Goal: Task Accomplishment & Management: Use online tool/utility

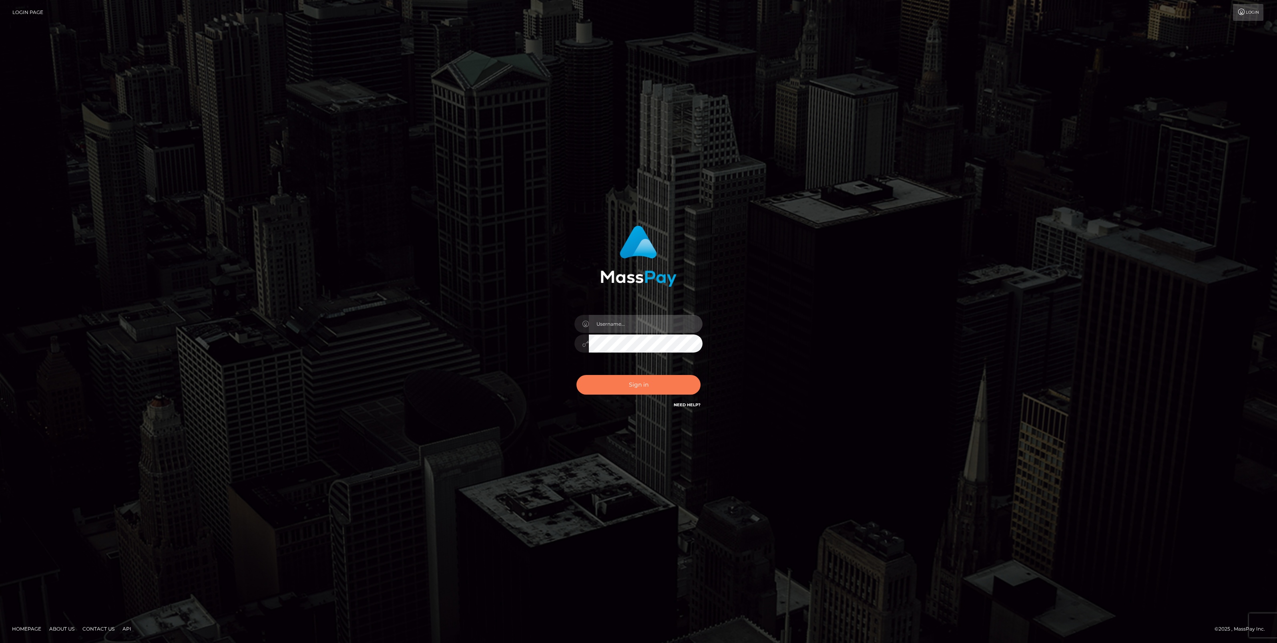
type input "bengreen"
click at [670, 390] on button "Sign in" at bounding box center [639, 385] width 124 height 20
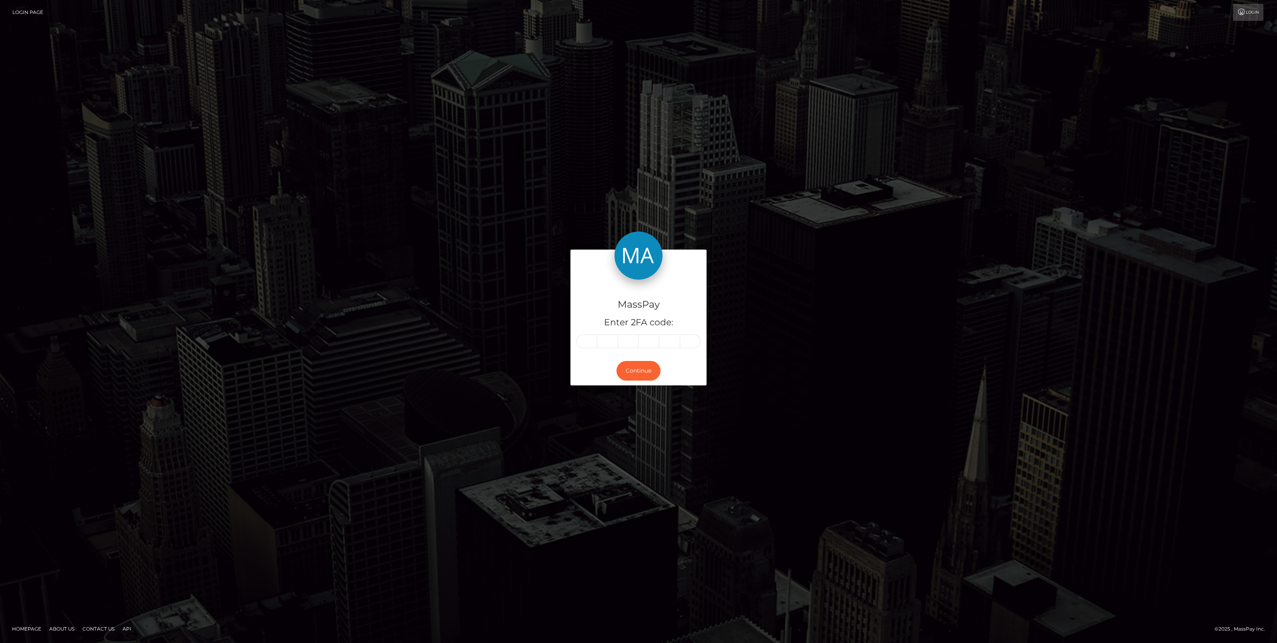
click at [577, 352] on div "MassPay Enter 2FA code:" at bounding box center [639, 318] width 136 height 77
click at [595, 340] on input "text" at bounding box center [587, 341] width 21 height 14
paste input "4"
type input "4"
type input "9"
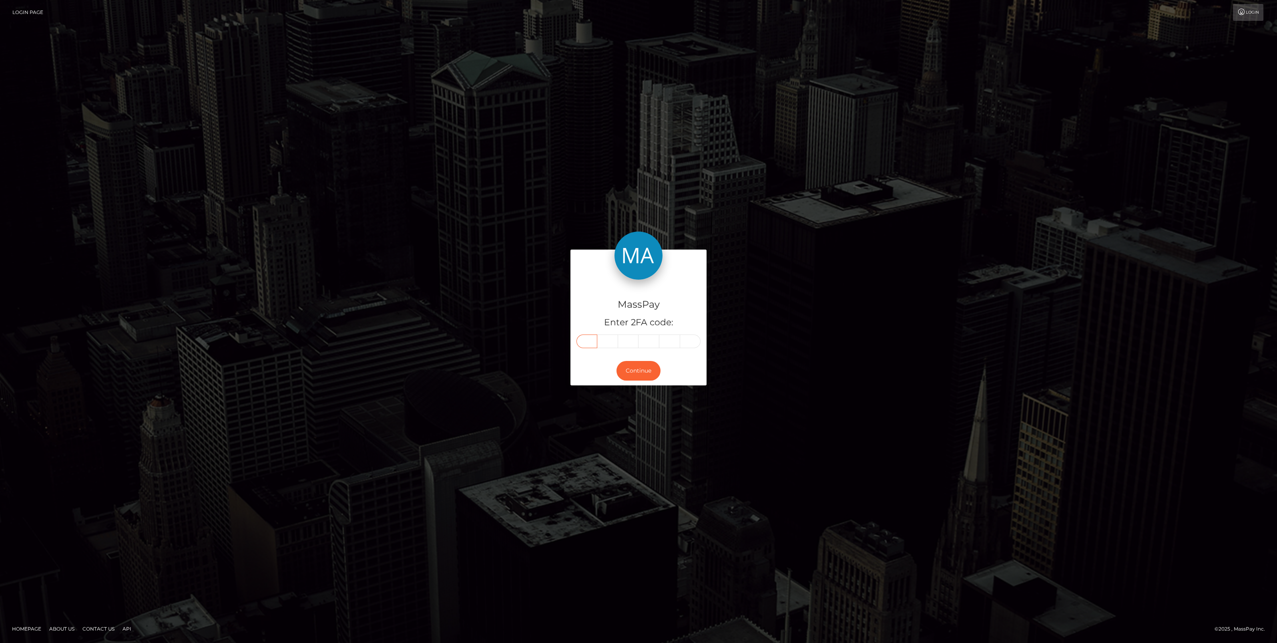
type input "4"
type input "0"
type input "9"
type input "8"
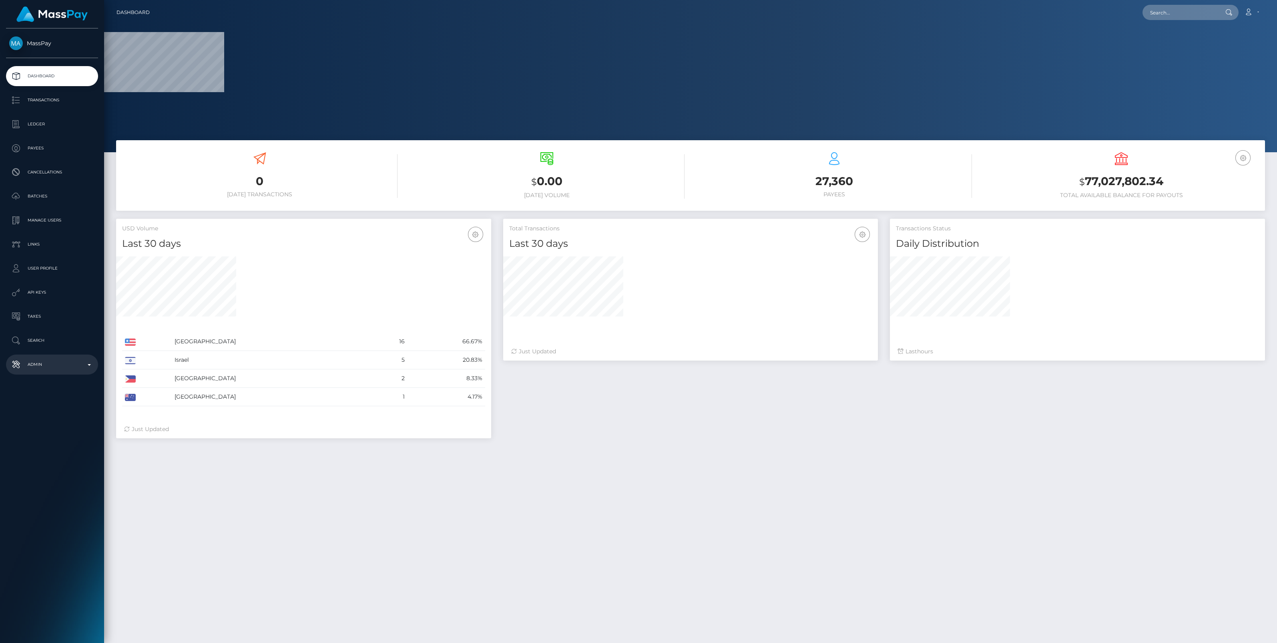
click at [78, 358] on p "Admin" at bounding box center [52, 364] width 86 height 12
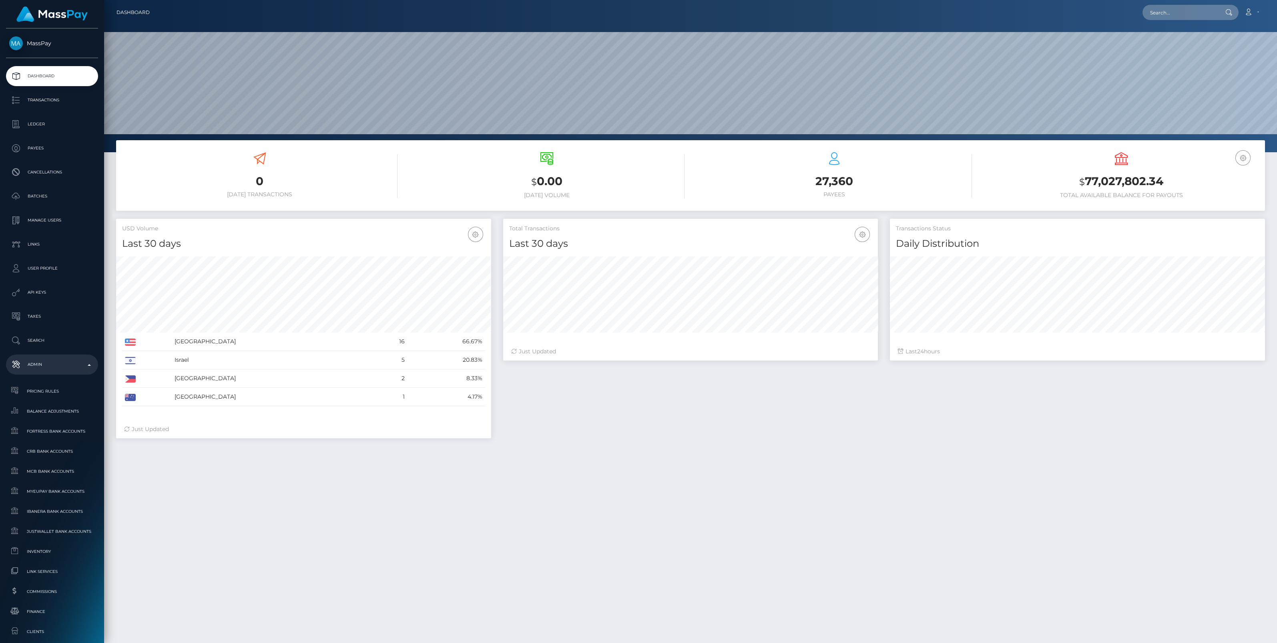
scroll to position [199, 0]
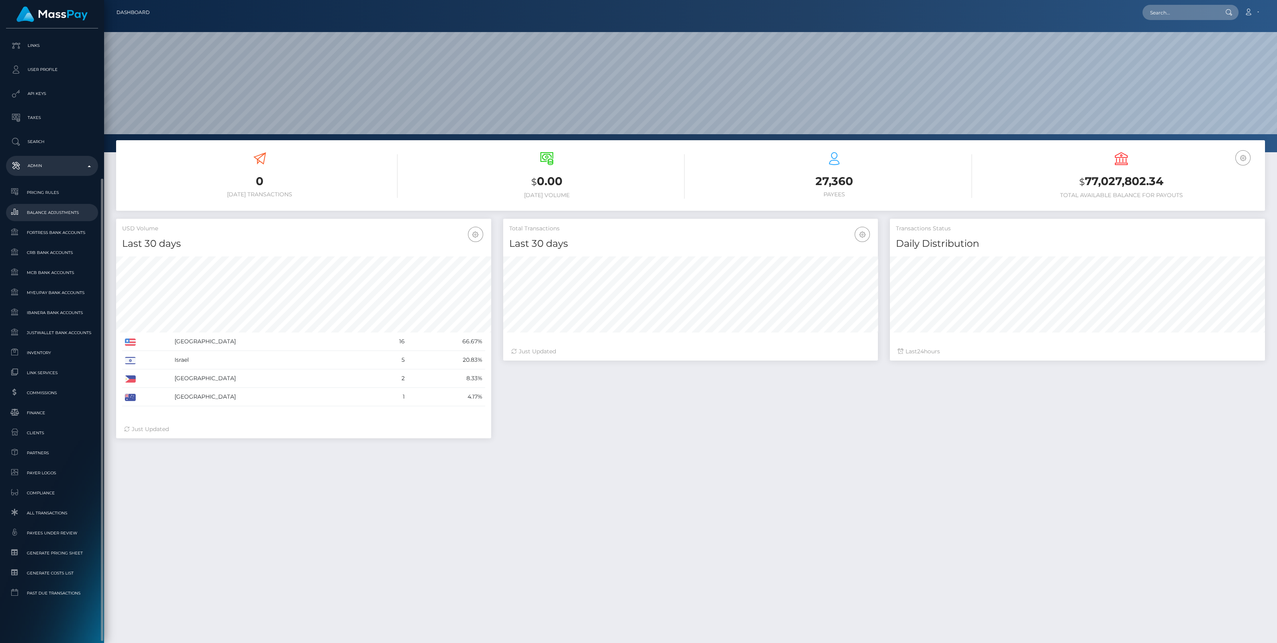
click at [60, 209] on span "Balance Adjustments" at bounding box center [52, 212] width 86 height 9
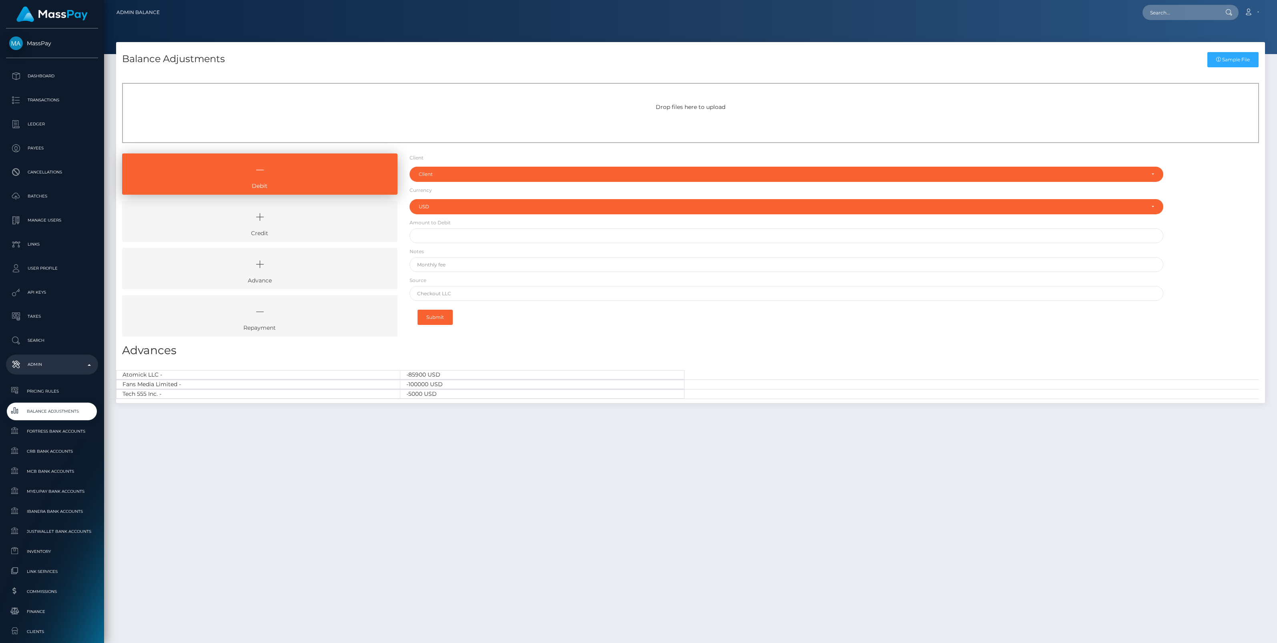
select select "USD"
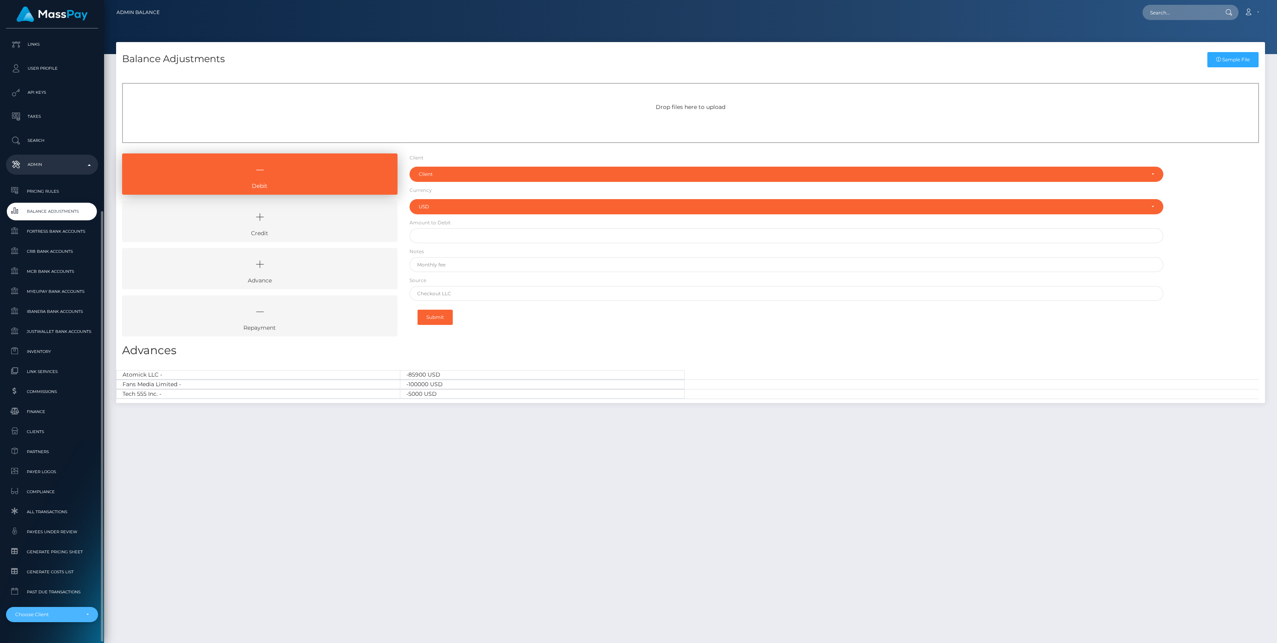
scroll to position [220, 0]
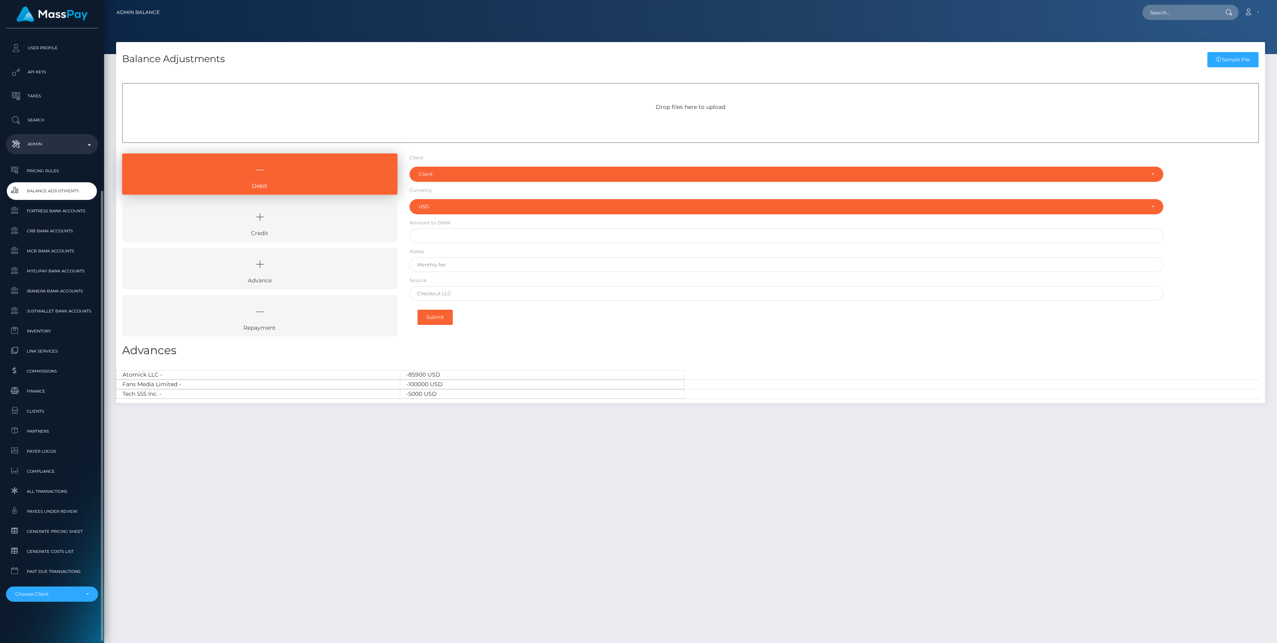
click at [65, 607] on div "MassPay Dashboard Transactions Ledger Payees Cancellations" at bounding box center [52, 334] width 104 height 613
click at [71, 602] on div "MassPay Dashboard Transactions Ledger Payees Cancellations" at bounding box center [52, 334] width 104 height 613
click at [74, 599] on div "Choose Client" at bounding box center [52, 593] width 92 height 15
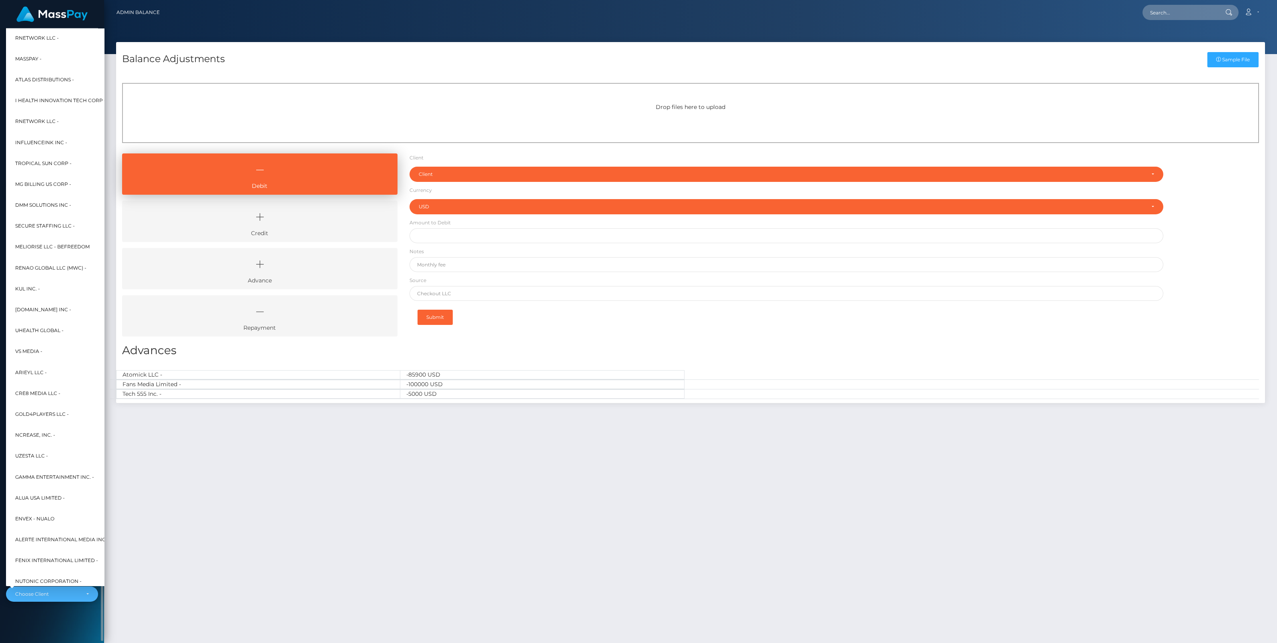
scroll to position [0, 9]
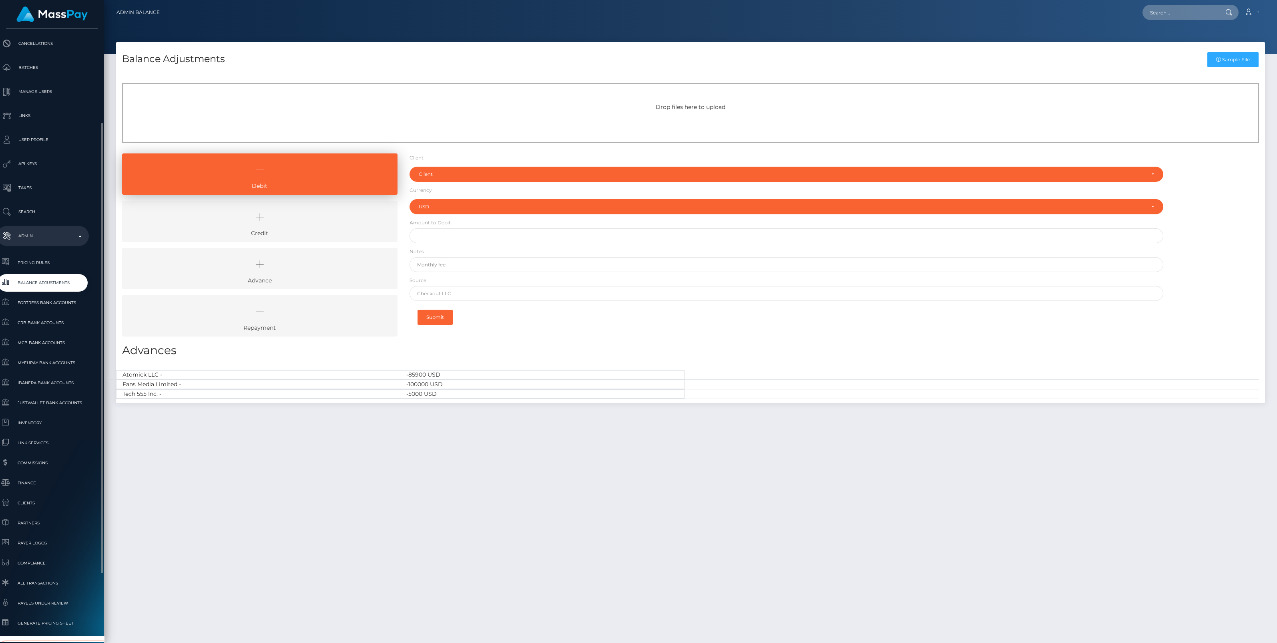
type input "cc me"
select select "87"
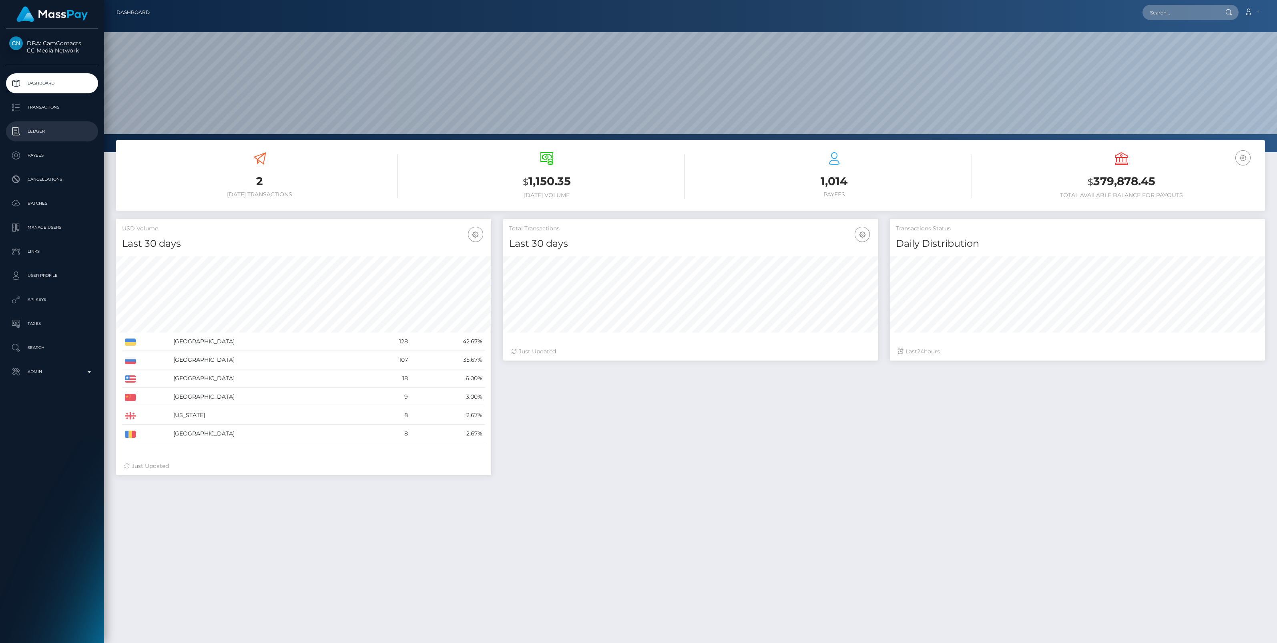
scroll to position [142, 375]
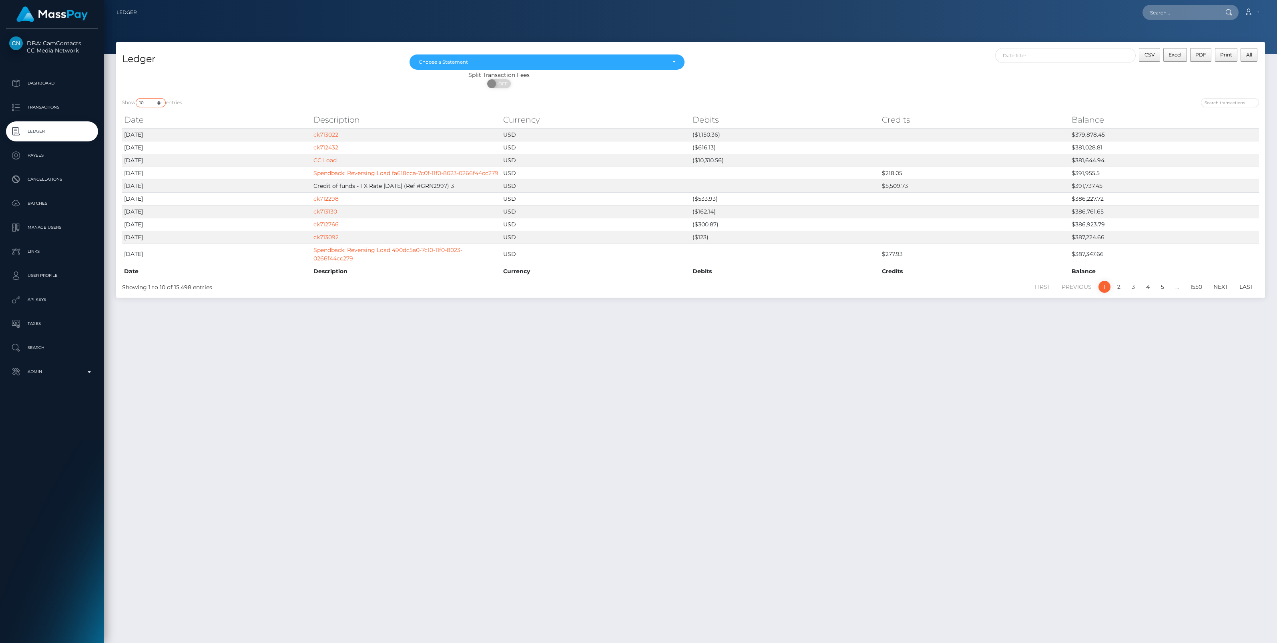
click at [159, 102] on select "10 25 50 100 250" at bounding box center [151, 102] width 30 height 9
select select "25"
click at [137, 98] on select "10 25 50 100 250" at bounding box center [151, 102] width 30 height 9
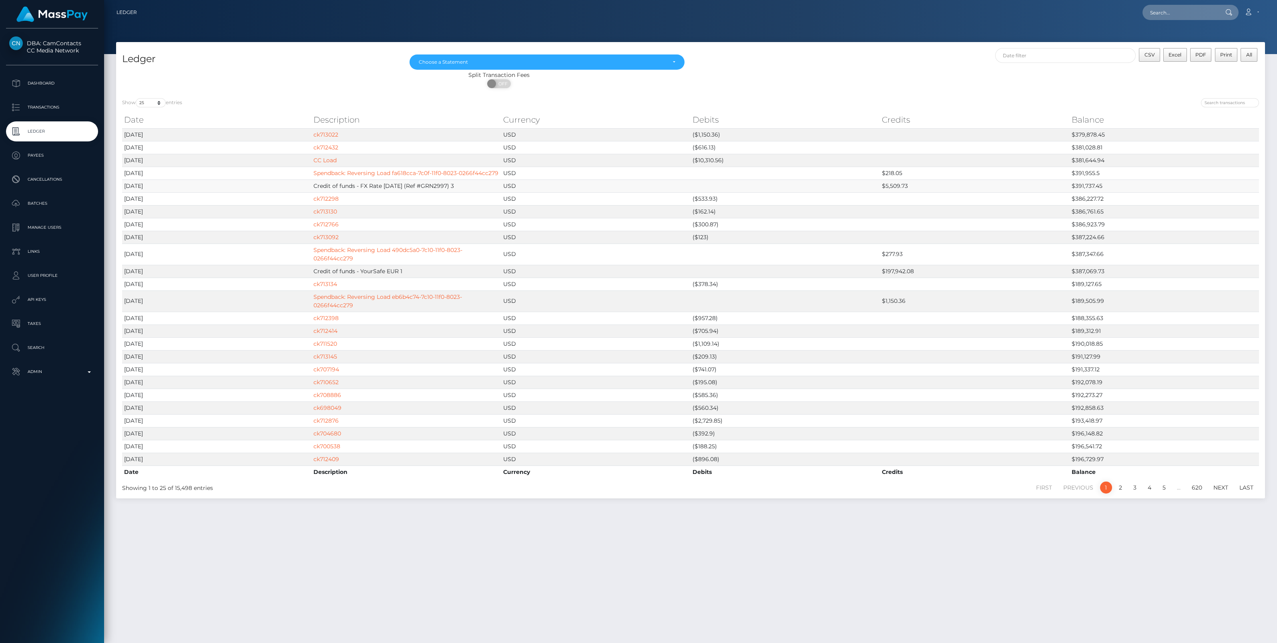
drag, startPoint x: 459, startPoint y: 185, endPoint x: 310, endPoint y: 185, distance: 149.0
click at [310, 185] on tr "2025-08-22 Credit of funds - FX Rate 8/20/25 (Ref #GRN2997) 3 USD $5,509.73 $39…" at bounding box center [690, 185] width 1137 height 13
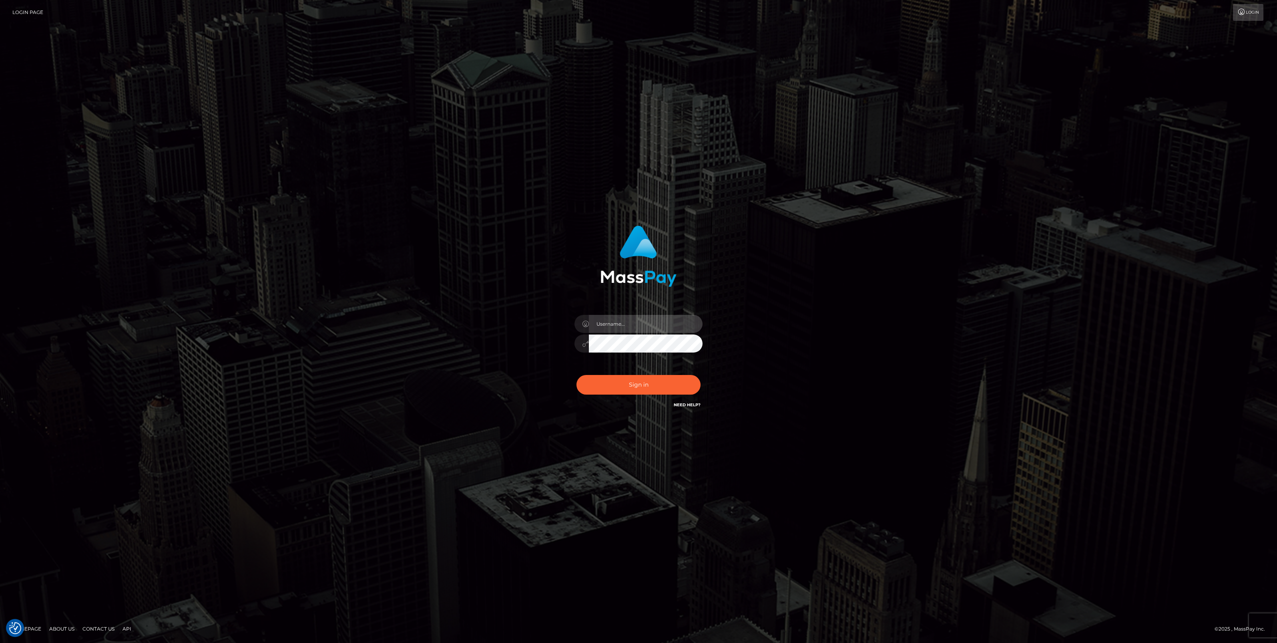
type input "bengreen"
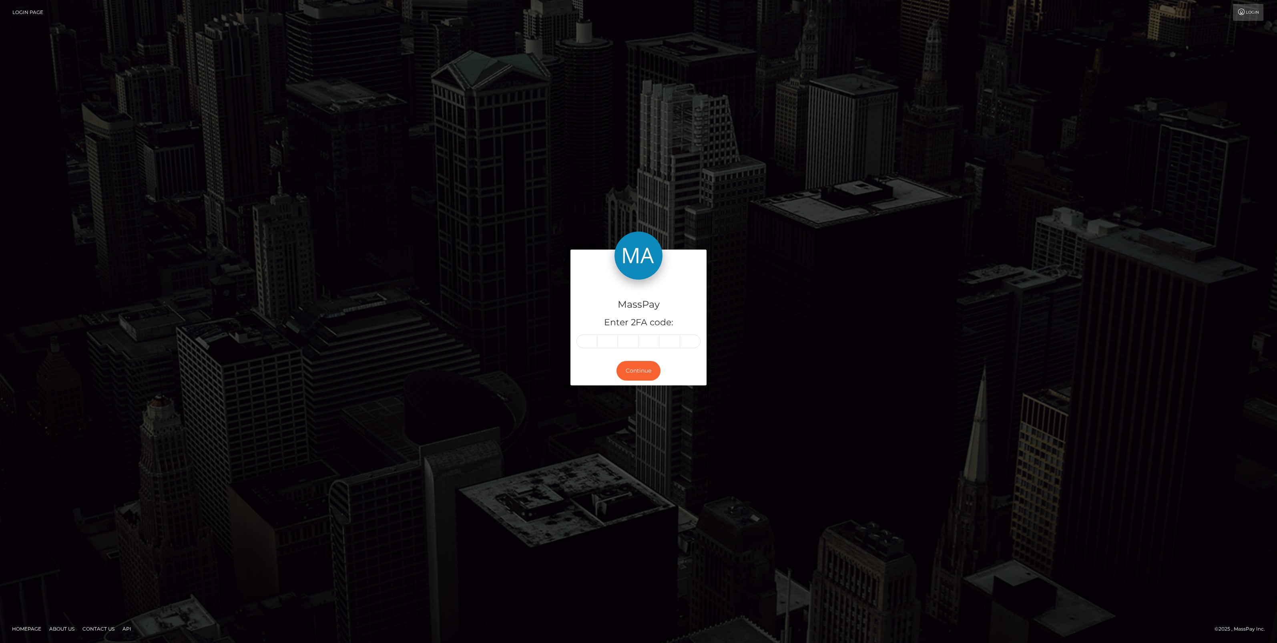
click at [595, 364] on div "Continue" at bounding box center [639, 370] width 136 height 29
click at [588, 338] on input "text" at bounding box center [587, 341] width 21 height 14
paste input "8"
type input "8"
type input "1"
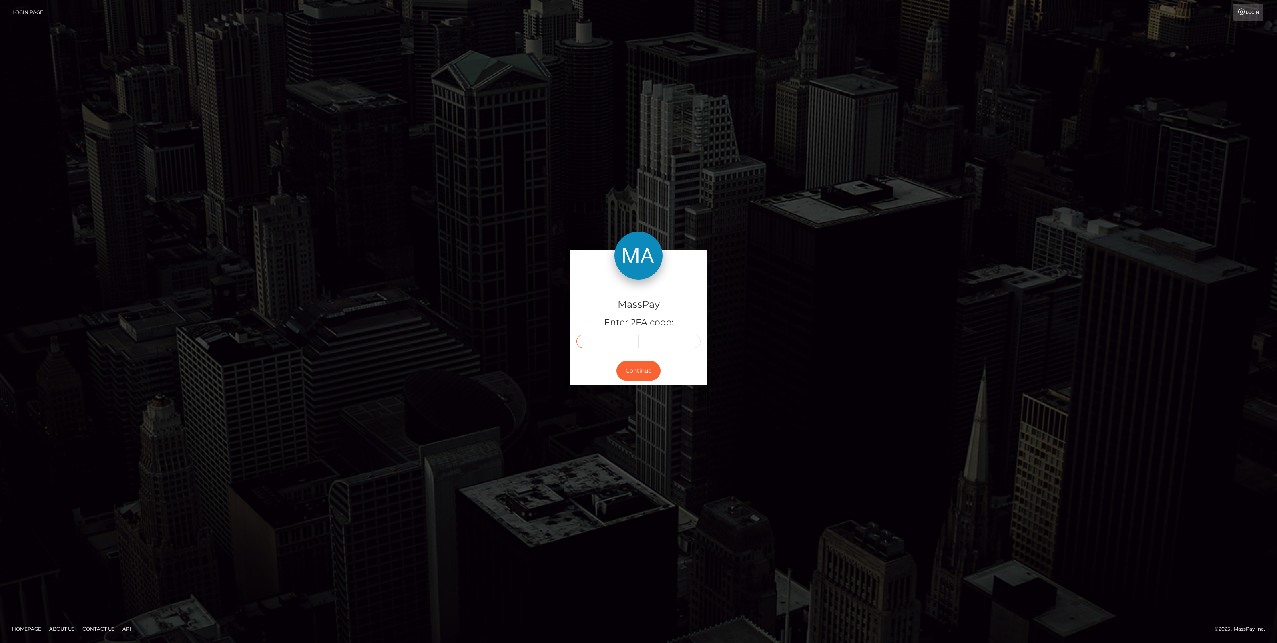
type input "0"
type input "8"
type input "7"
type input "9"
click at [624, 377] on button "Continue" at bounding box center [639, 371] width 44 height 20
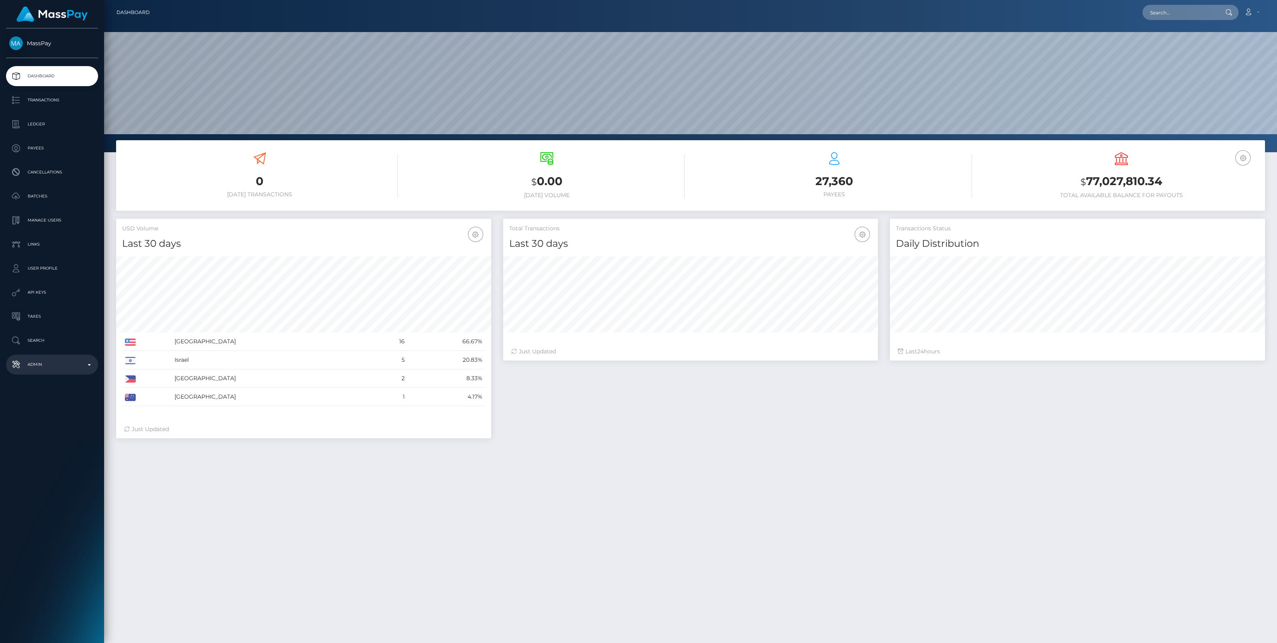
scroll to position [142, 375]
click at [80, 366] on p "Admin" at bounding box center [52, 364] width 86 height 12
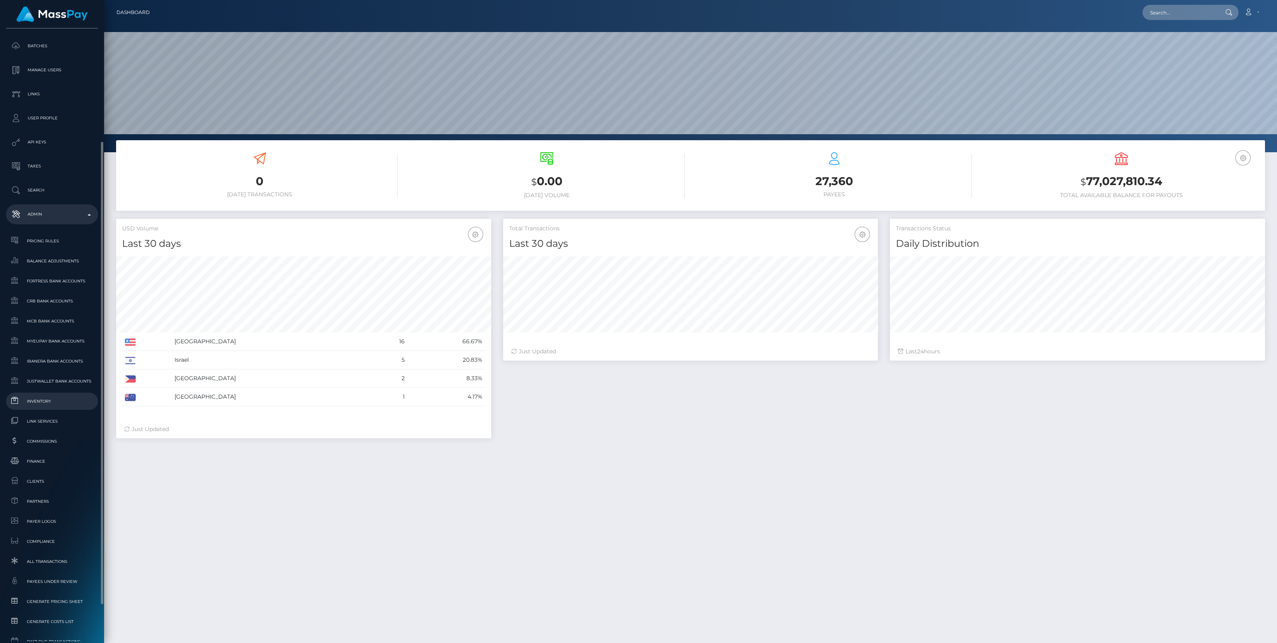
click at [38, 402] on span "Inventory" at bounding box center [52, 400] width 86 height 9
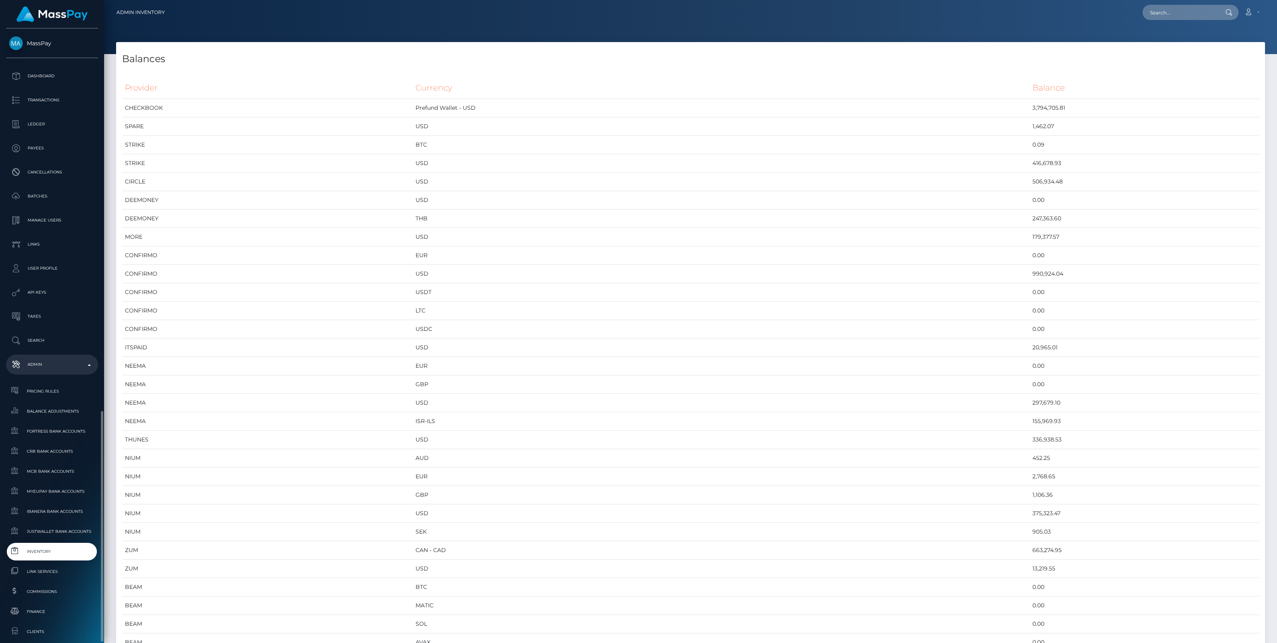
scroll to position [220, 0]
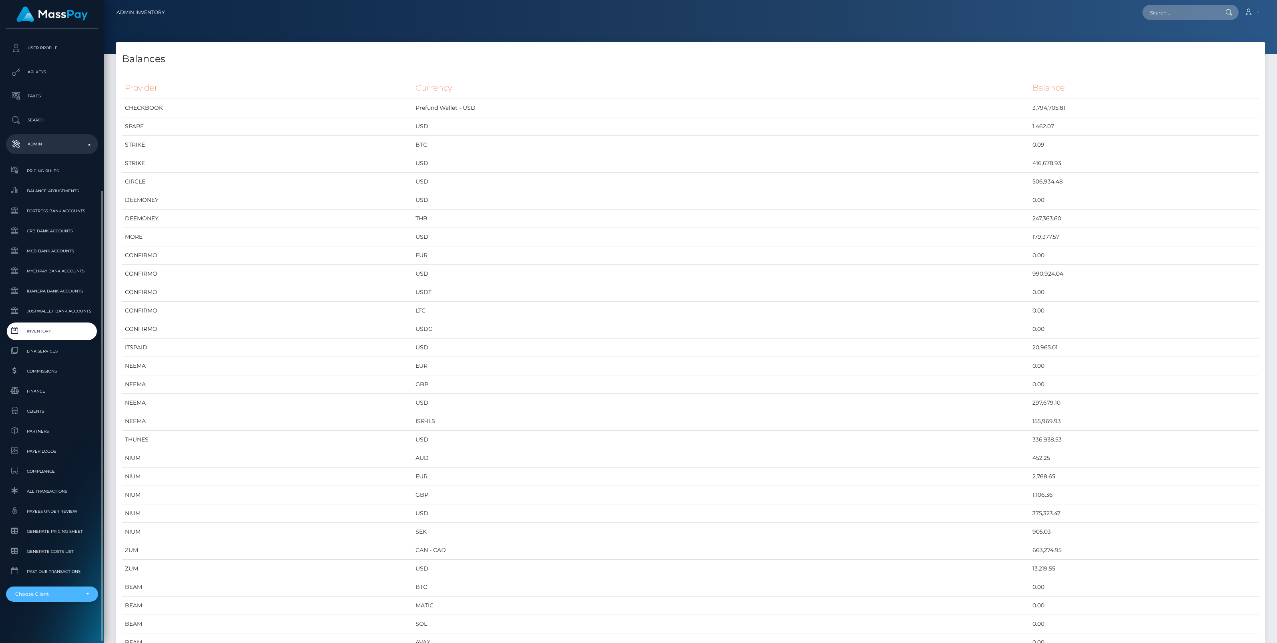
click at [69, 595] on div "Choose Client" at bounding box center [47, 594] width 64 height 6
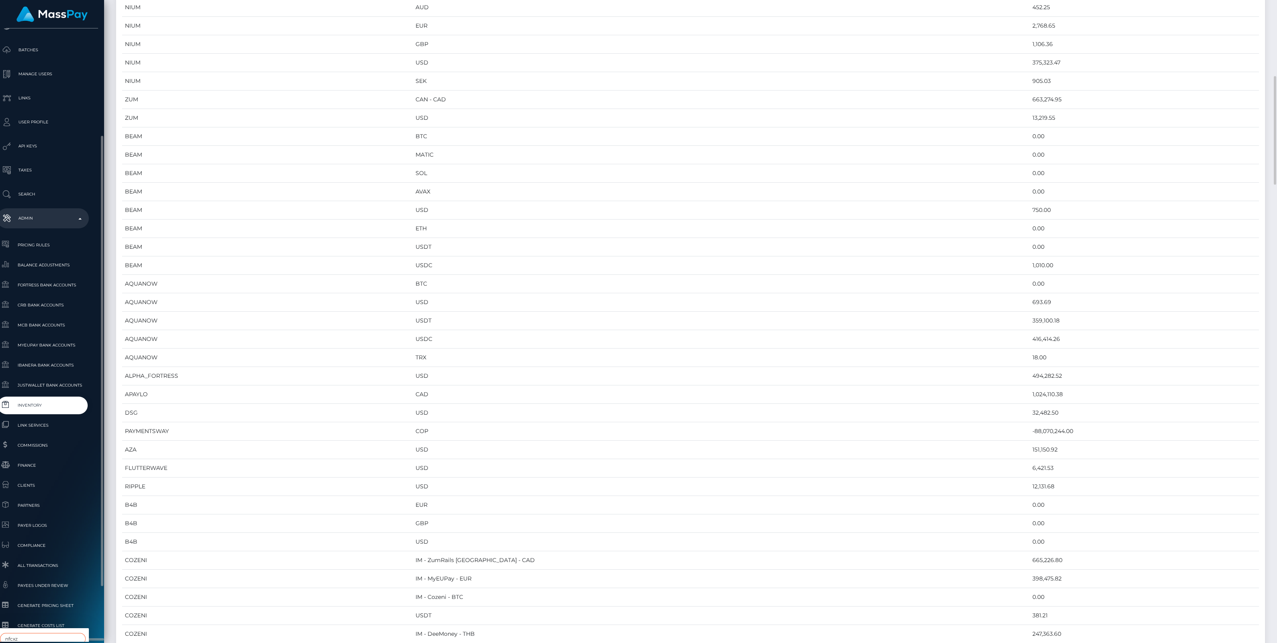
scroll to position [220, 9]
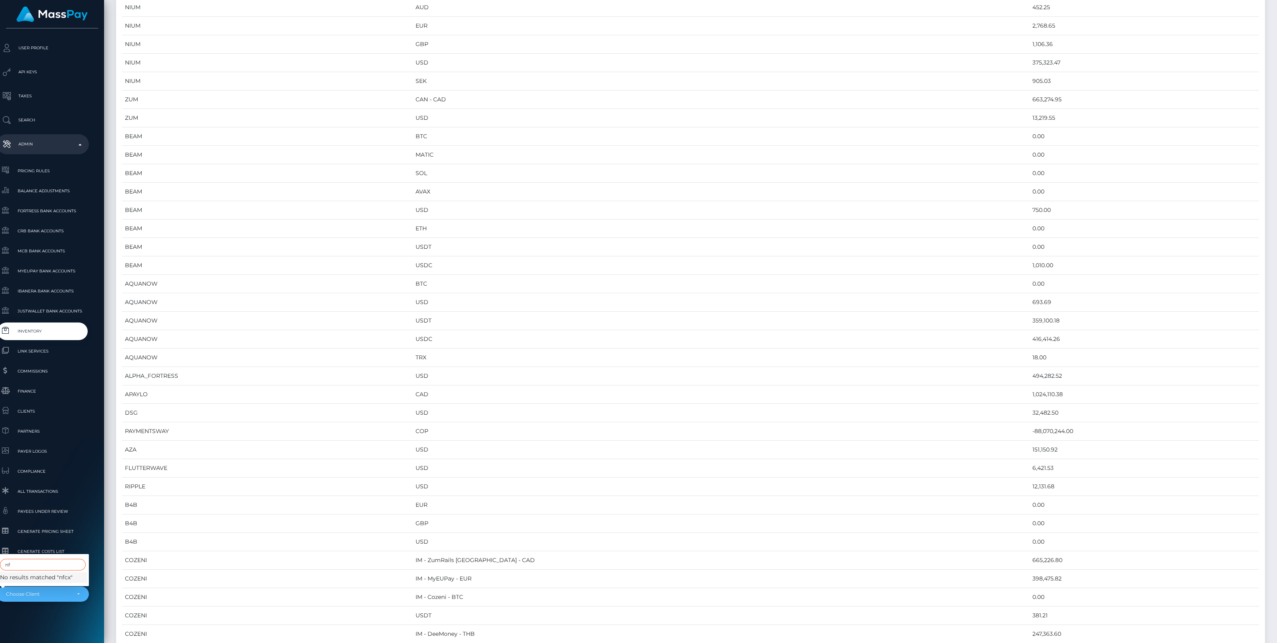
type input "n"
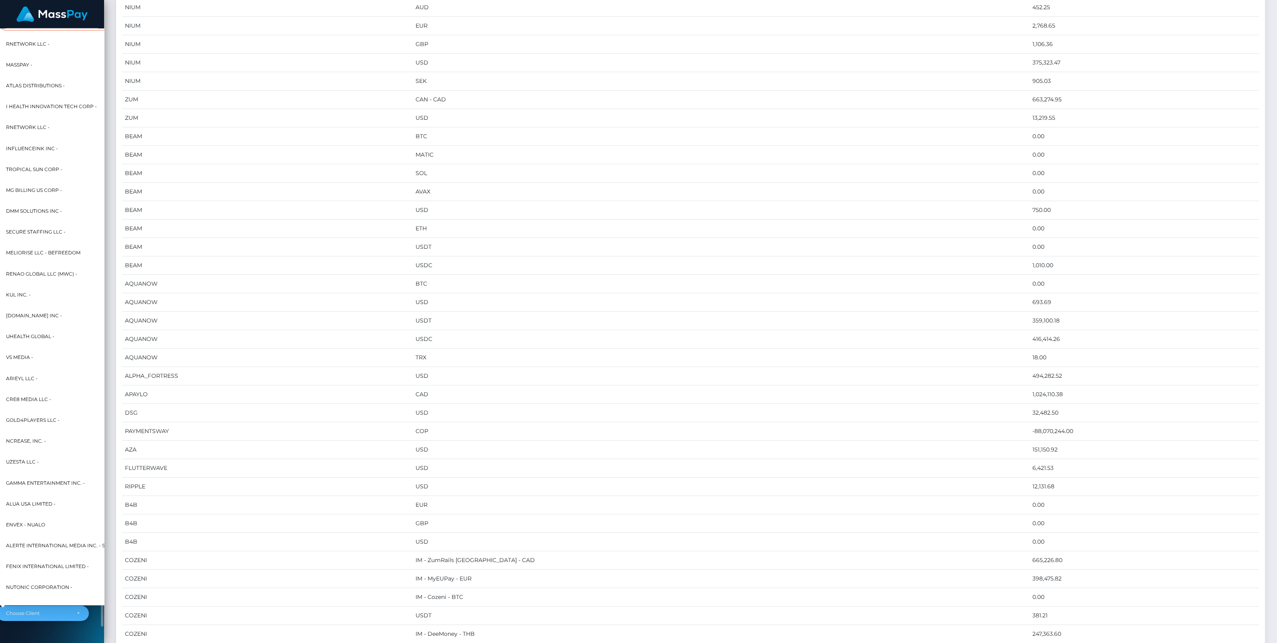
scroll to position [194, 9]
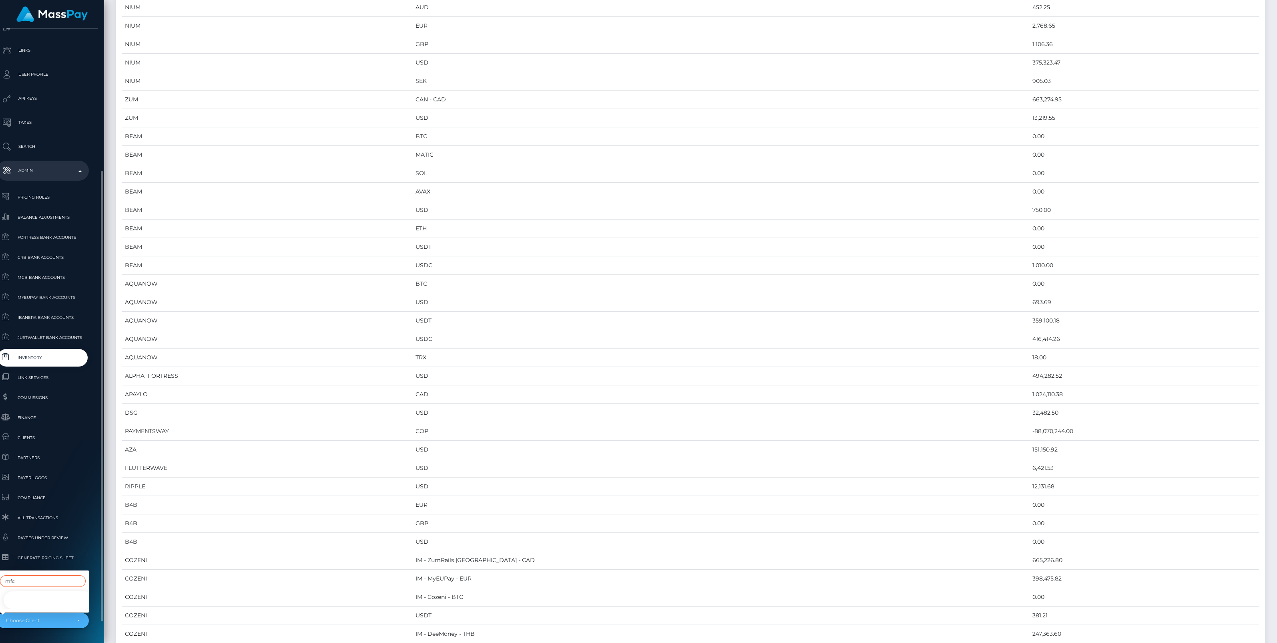
type input "mfc"
select select "52"
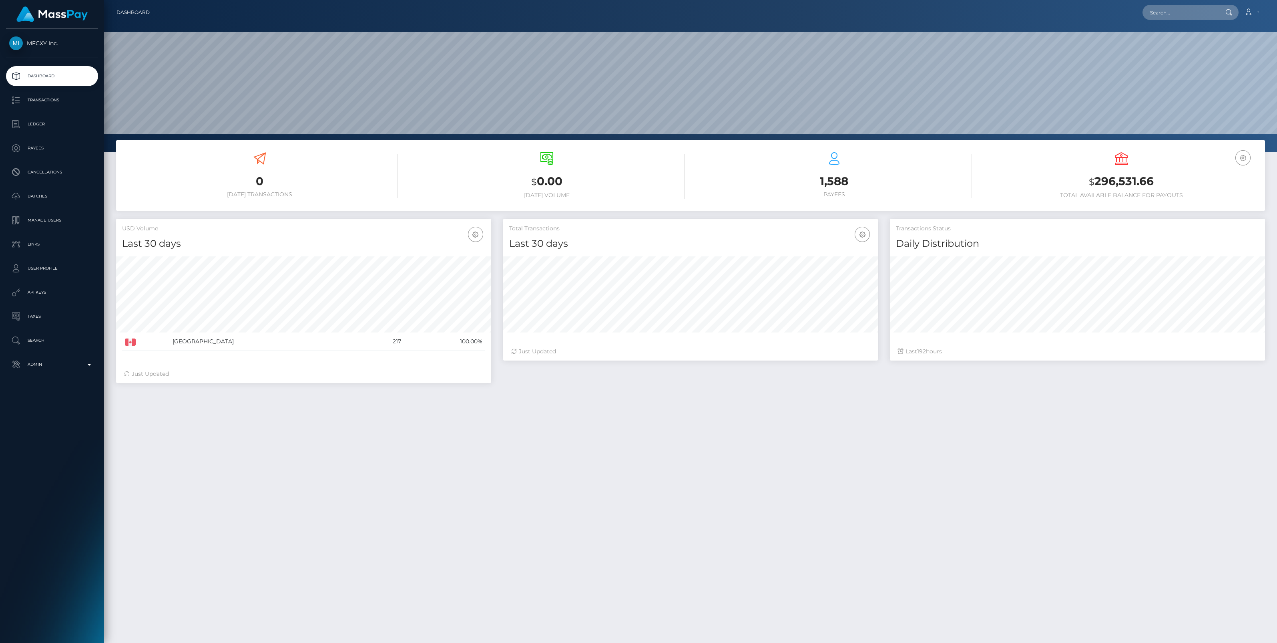
scroll to position [142, 375]
click at [56, 123] on p "Ledger" at bounding box center [52, 124] width 86 height 12
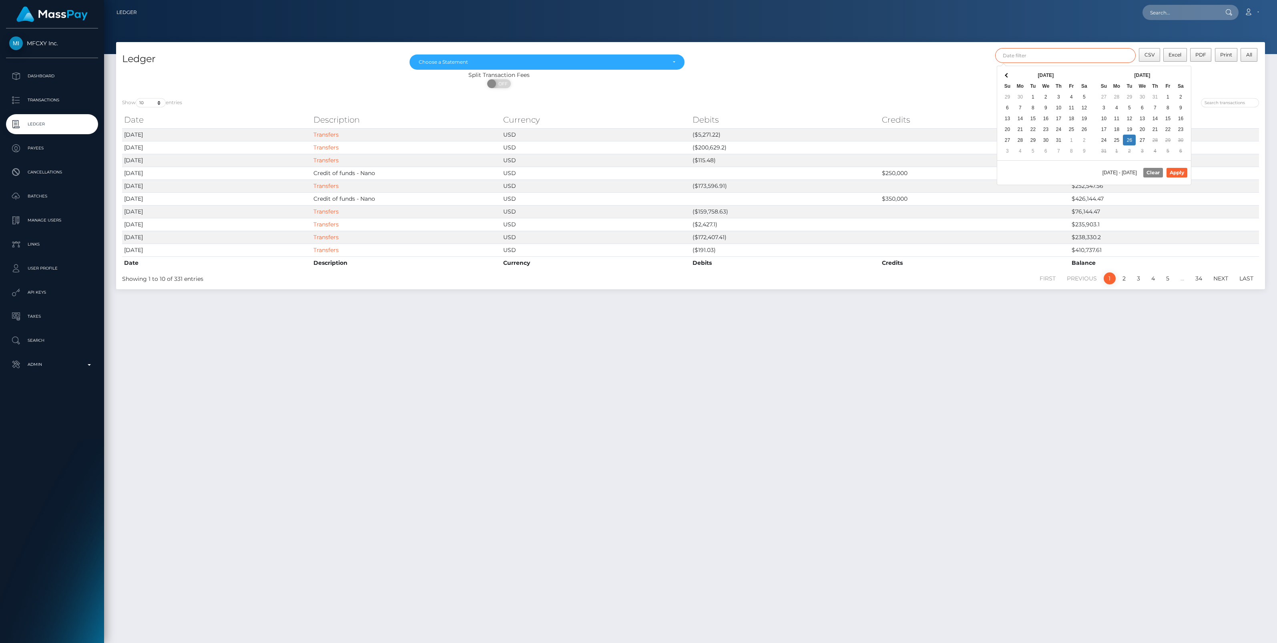
click at [1085, 54] on input "text" at bounding box center [1066, 55] width 141 height 15
click at [1175, 170] on button "Apply" at bounding box center [1177, 173] width 21 height 10
type input "[DATE] - [DATE]"
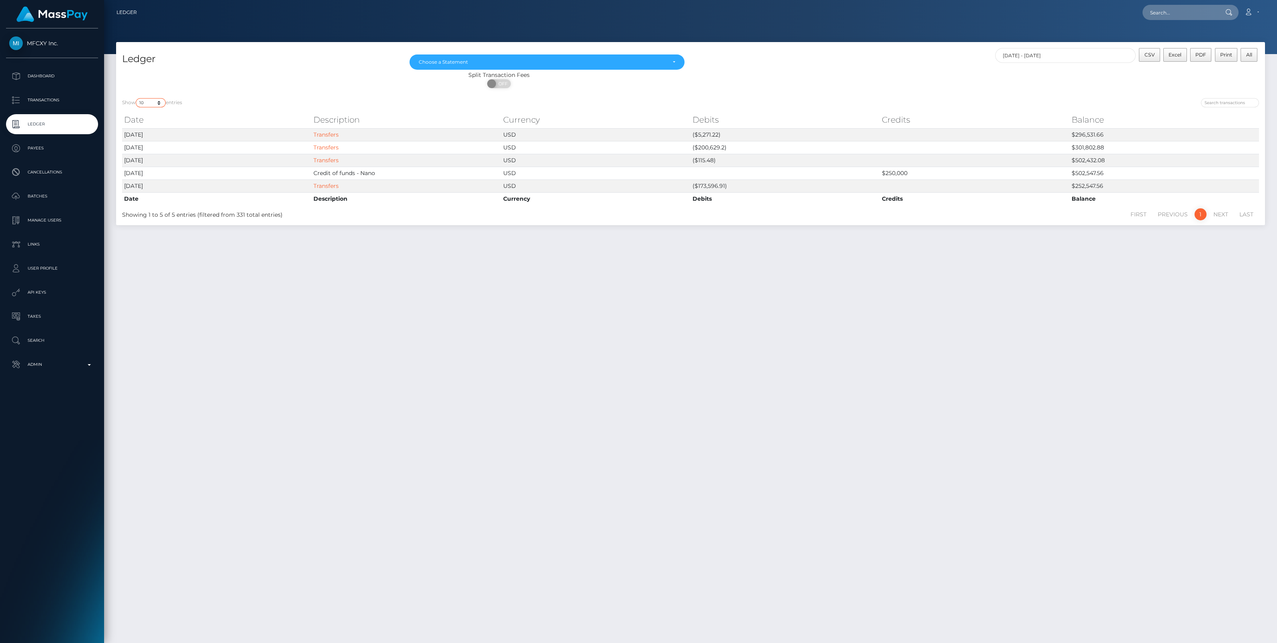
click at [160, 102] on select "10 25 50 100 250" at bounding box center [151, 102] width 30 height 9
click at [665, 295] on div "Ledger Sep 2021 Oct 2021 Nov 2021 Dec 2021 Jan 2022 Feb 2022 Mar 2022 Apr 2022 …" at bounding box center [690, 338] width 1173 height 593
click at [86, 102] on p "Transactions" at bounding box center [52, 100] width 86 height 12
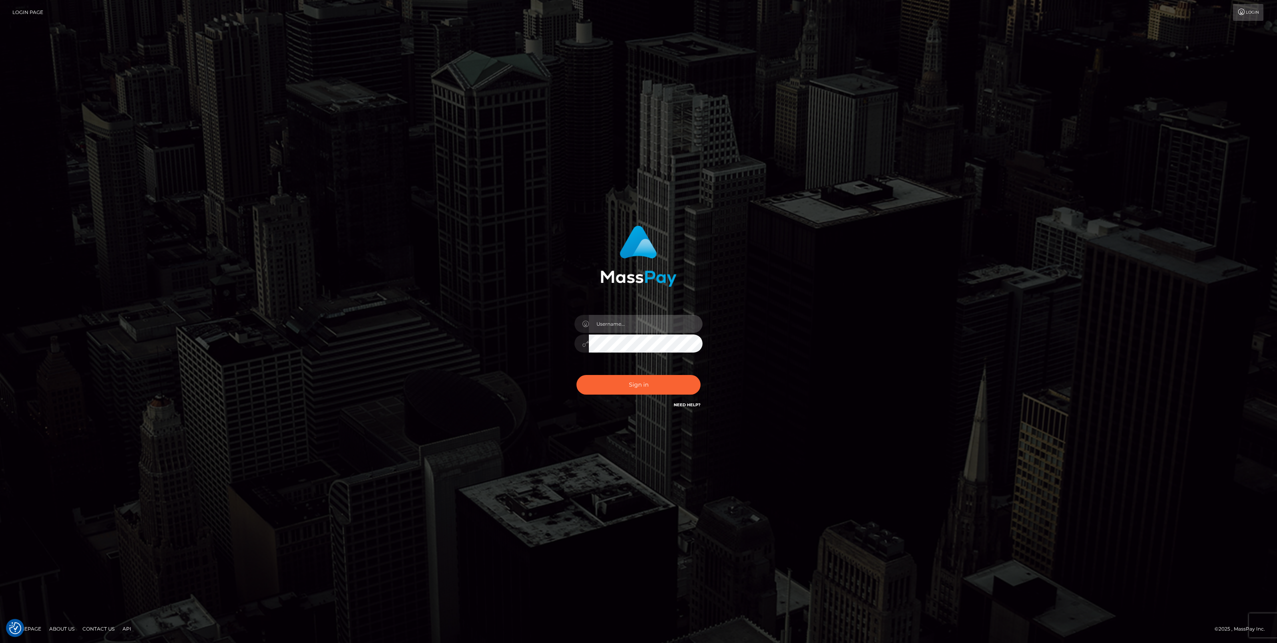
type input "bengreen"
click at [607, 384] on button "Sign in" at bounding box center [639, 385] width 124 height 20
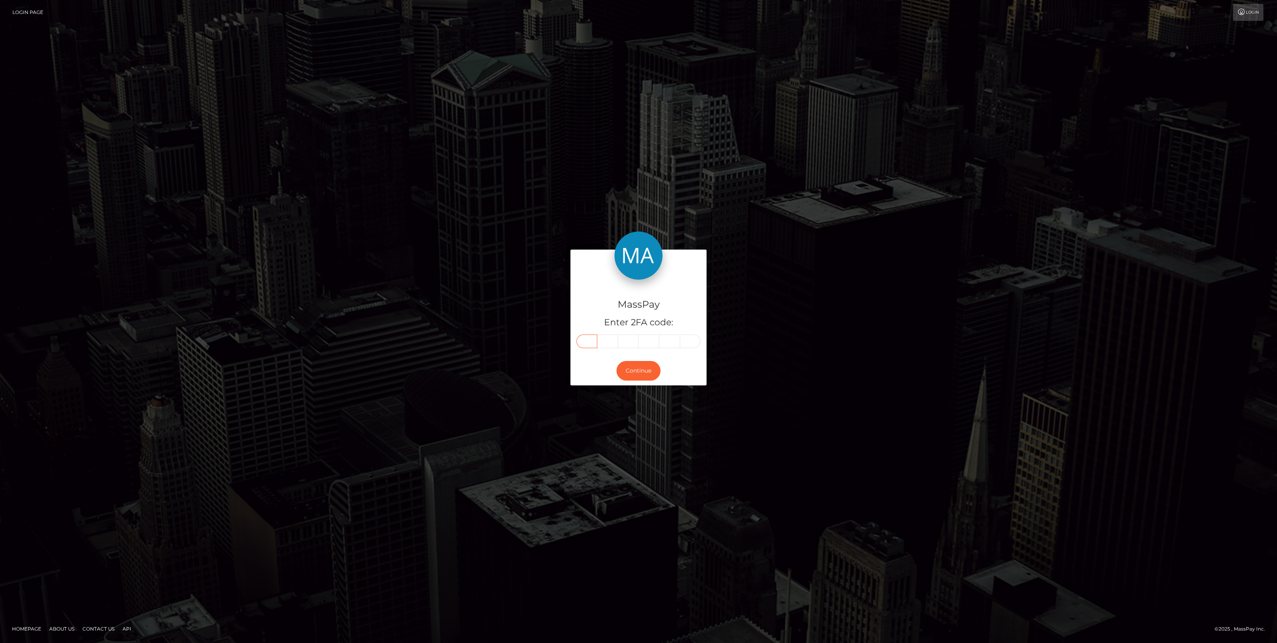
paste input "3"
type input "3"
type input "4"
type input "5"
type input "8"
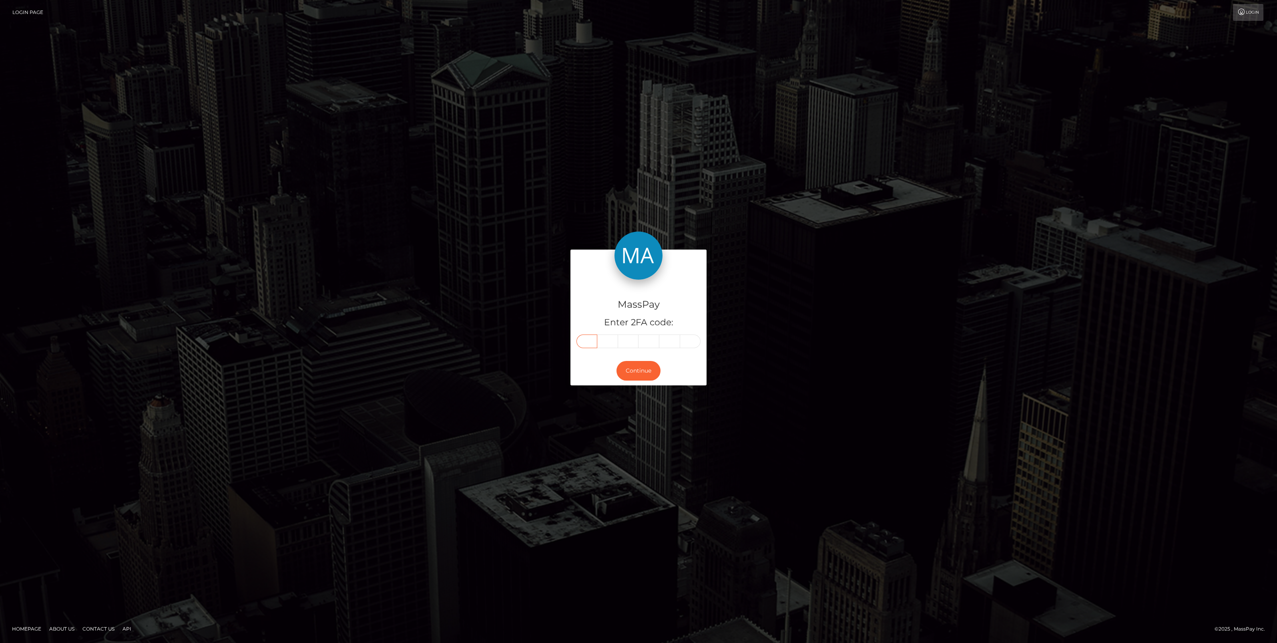
type input "0"
type input "6"
click at [637, 367] on button "Continue" at bounding box center [639, 371] width 44 height 20
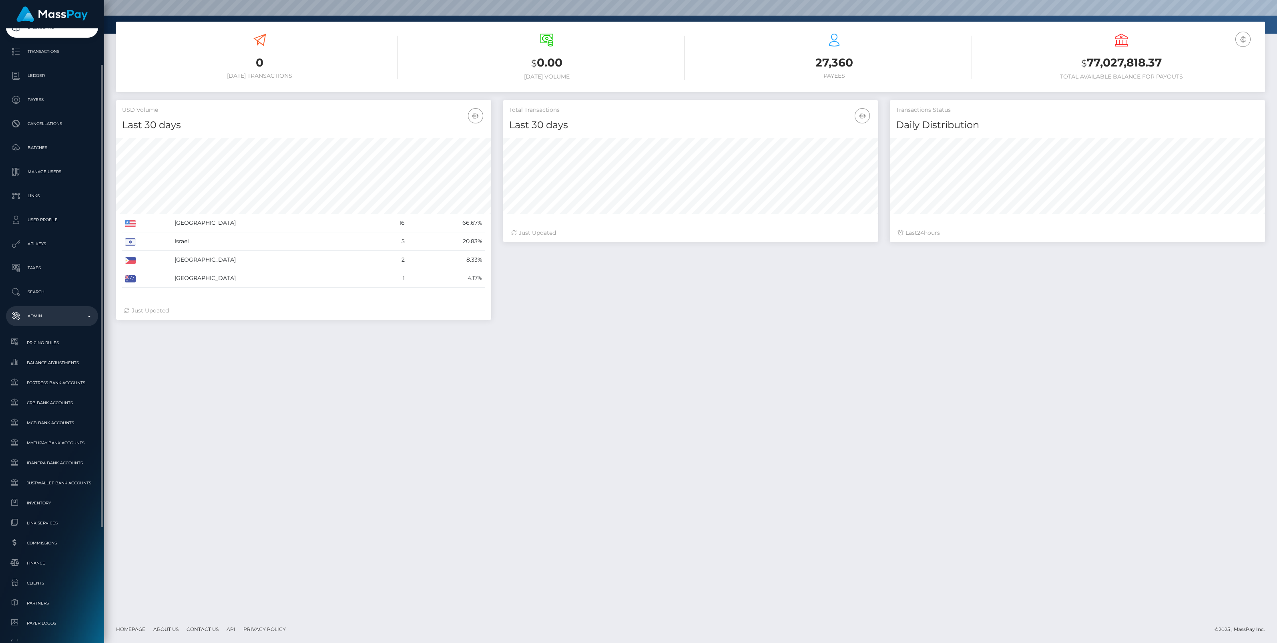
scroll to position [199, 0]
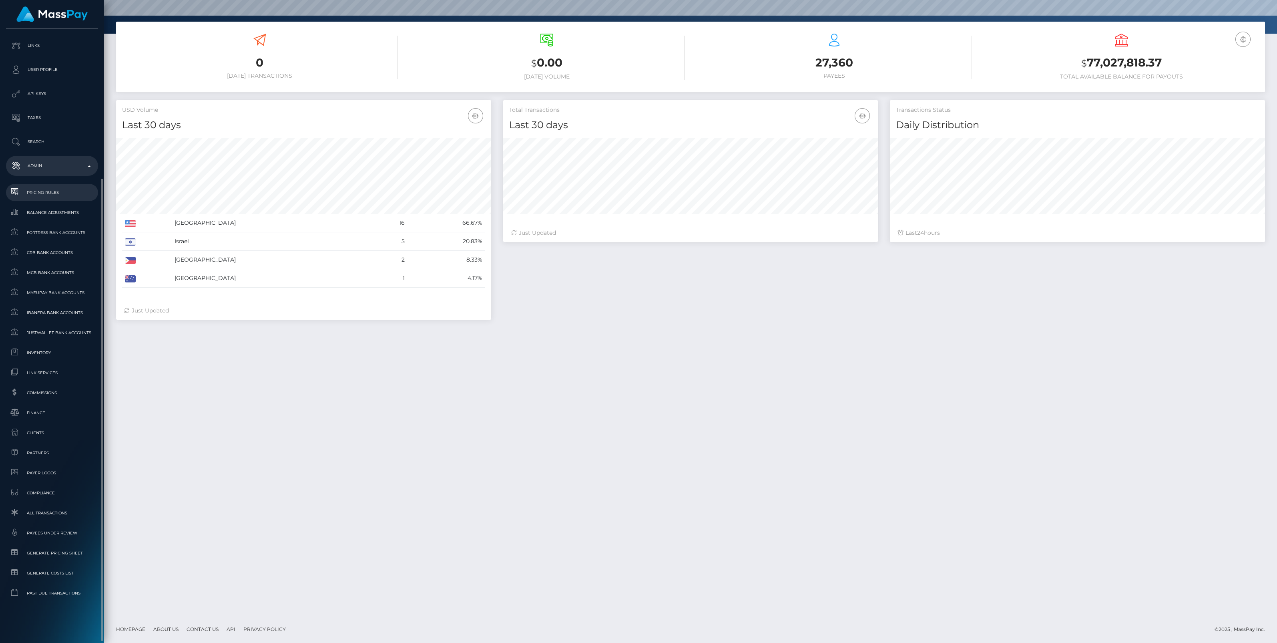
click at [54, 200] on link "Pricing Rules" at bounding box center [52, 192] width 92 height 17
click at [52, 206] on link "Balance Adjustments" at bounding box center [52, 212] width 92 height 17
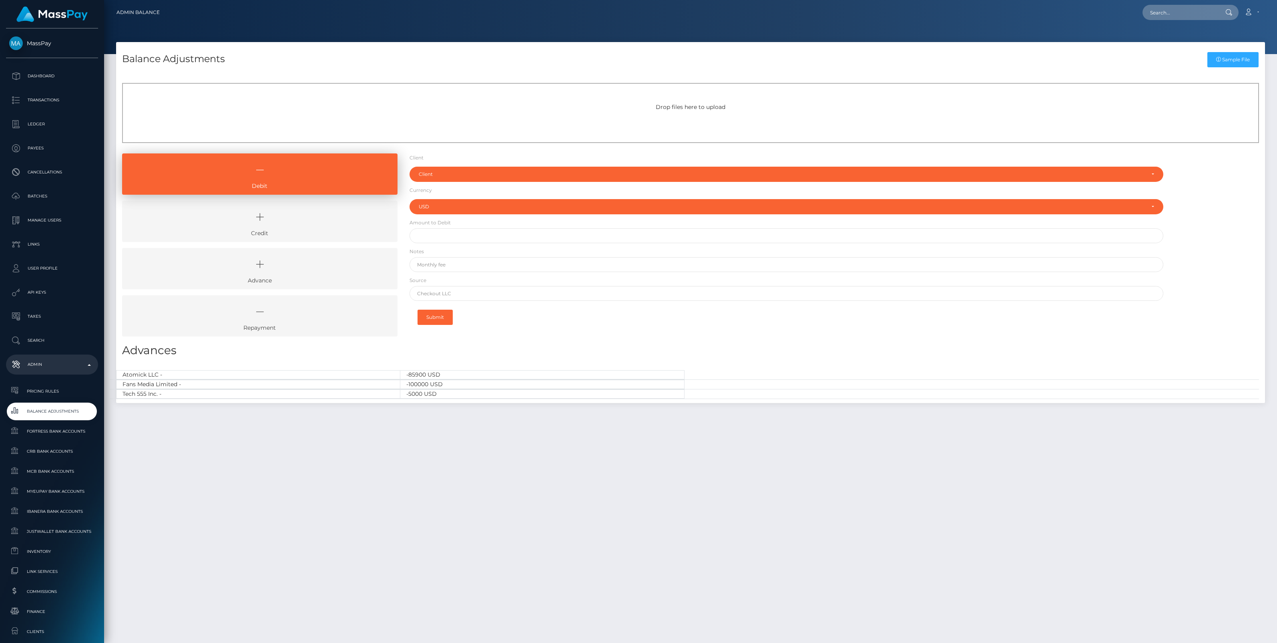
select select "USD"
click at [33, 72] on p "Dashboard" at bounding box center [52, 76] width 86 height 12
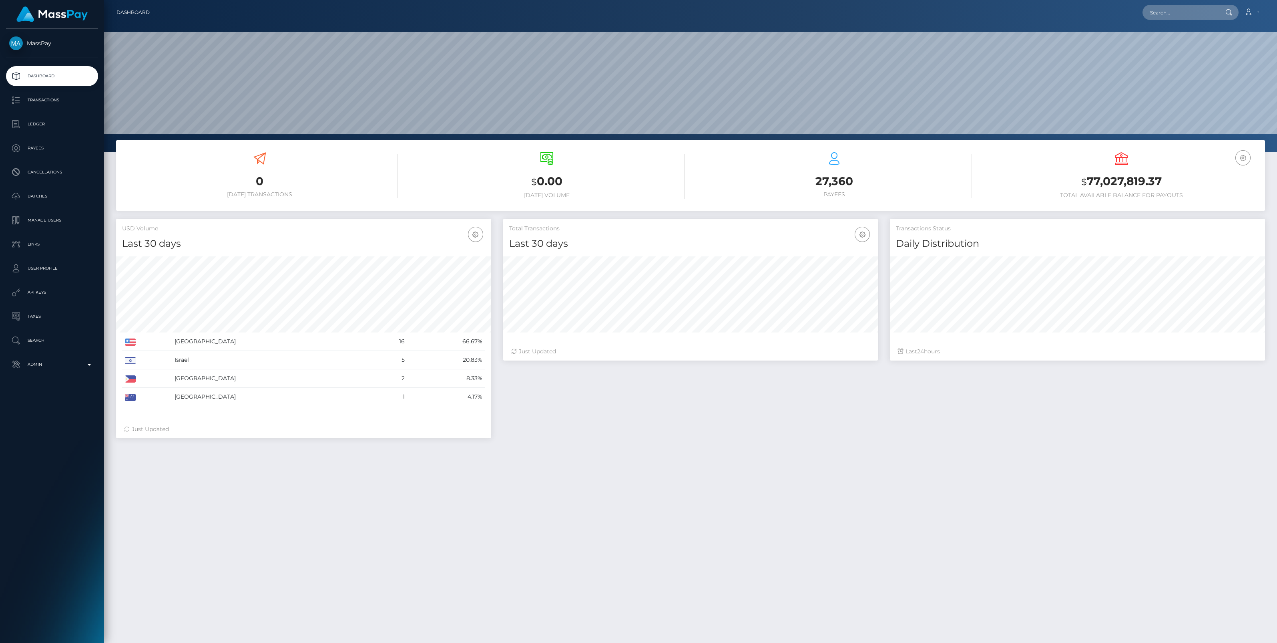
scroll to position [142, 375]
click at [68, 376] on div "MassPay Dashboard Transactions Ledger Payees Cancellations" at bounding box center [52, 334] width 104 height 613
click at [69, 370] on p "Admin" at bounding box center [52, 364] width 86 height 12
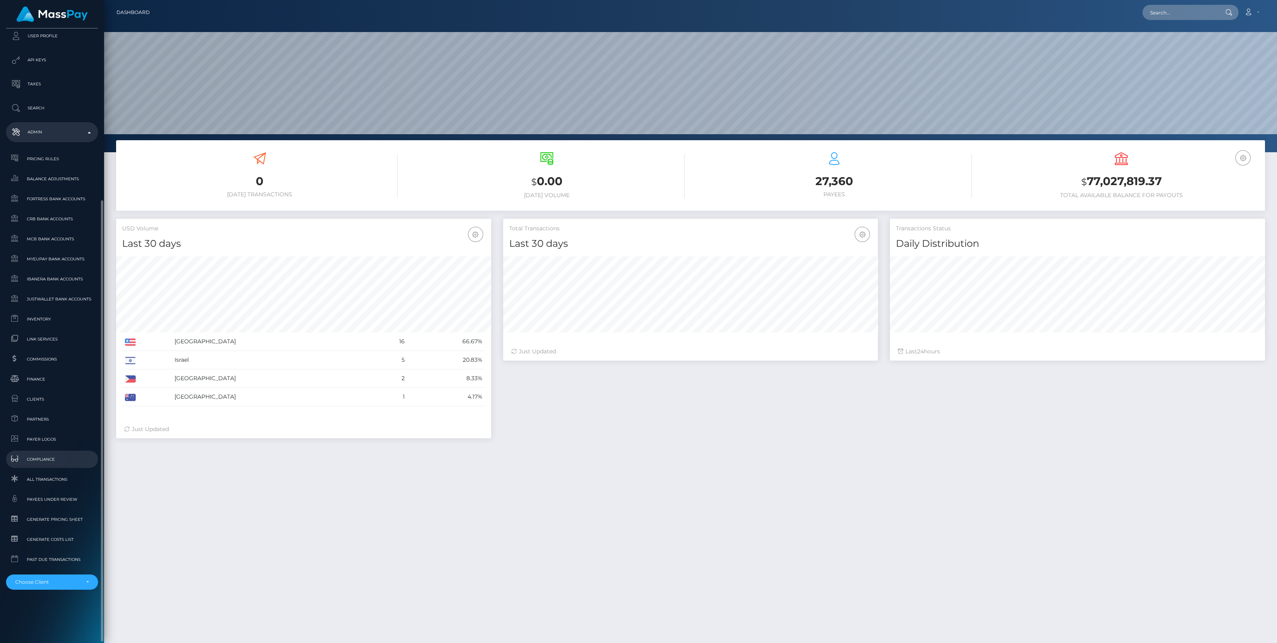
scroll to position [234, 0]
click at [72, 585] on div "Choose Client" at bounding box center [52, 579] width 92 height 15
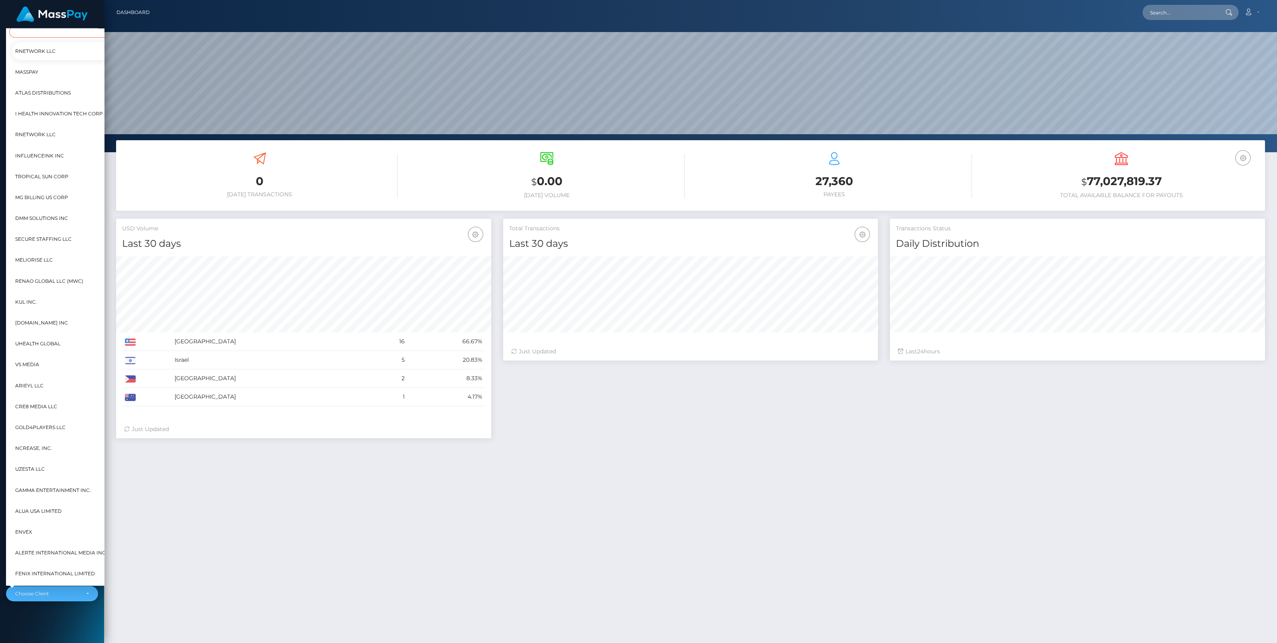
scroll to position [0, 9]
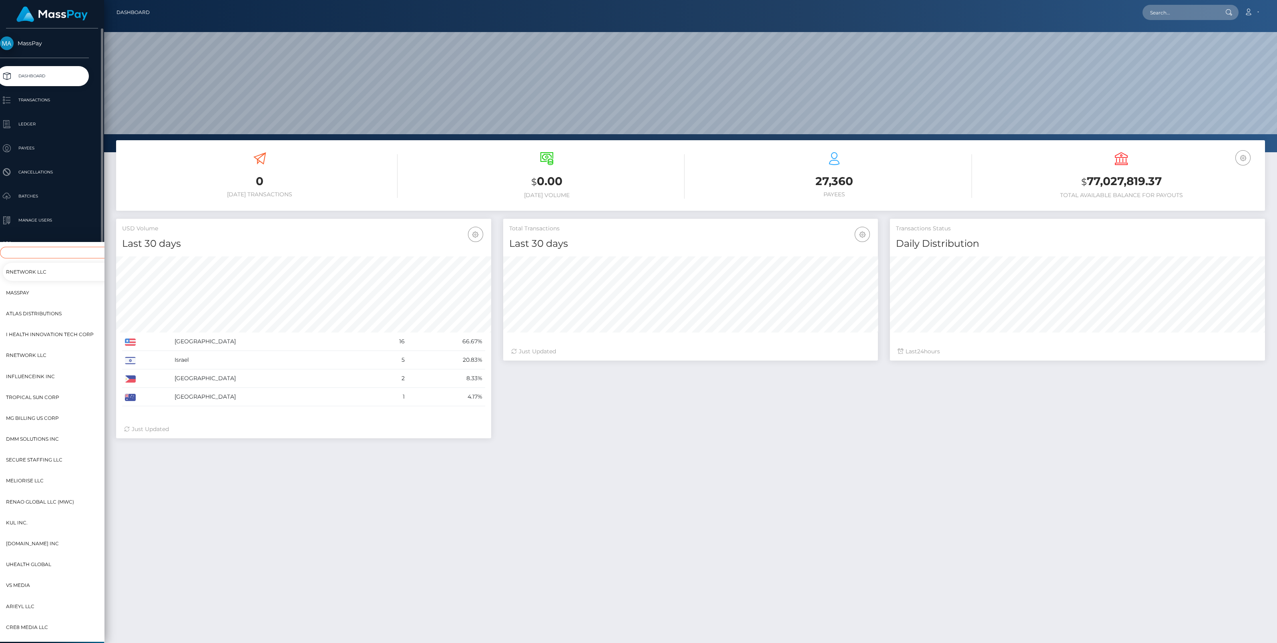
type input "f"
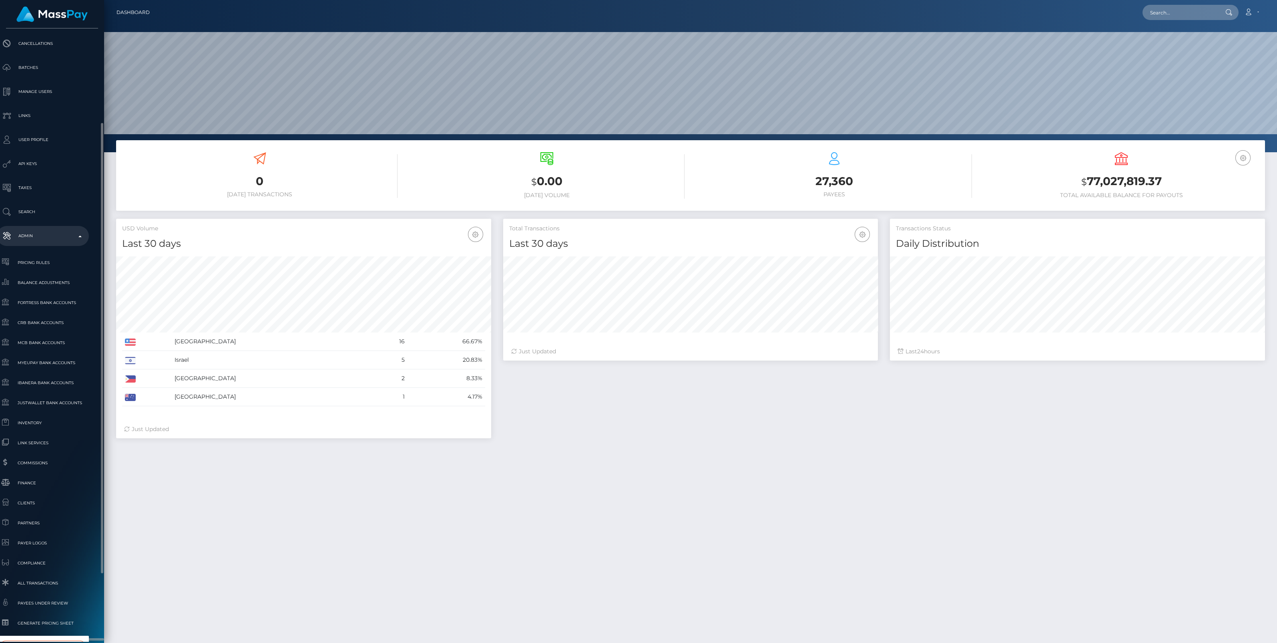
type input "mfcx"
select select "52"
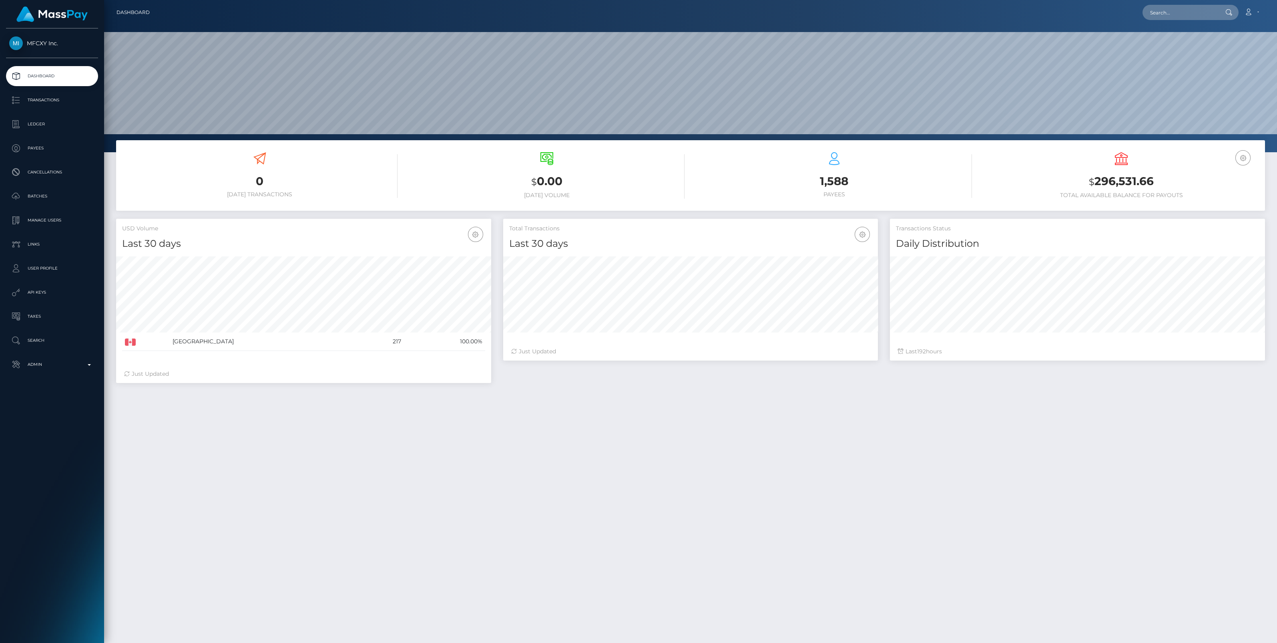
scroll to position [142, 375]
click at [60, 102] on p "Transactions" at bounding box center [52, 100] width 86 height 12
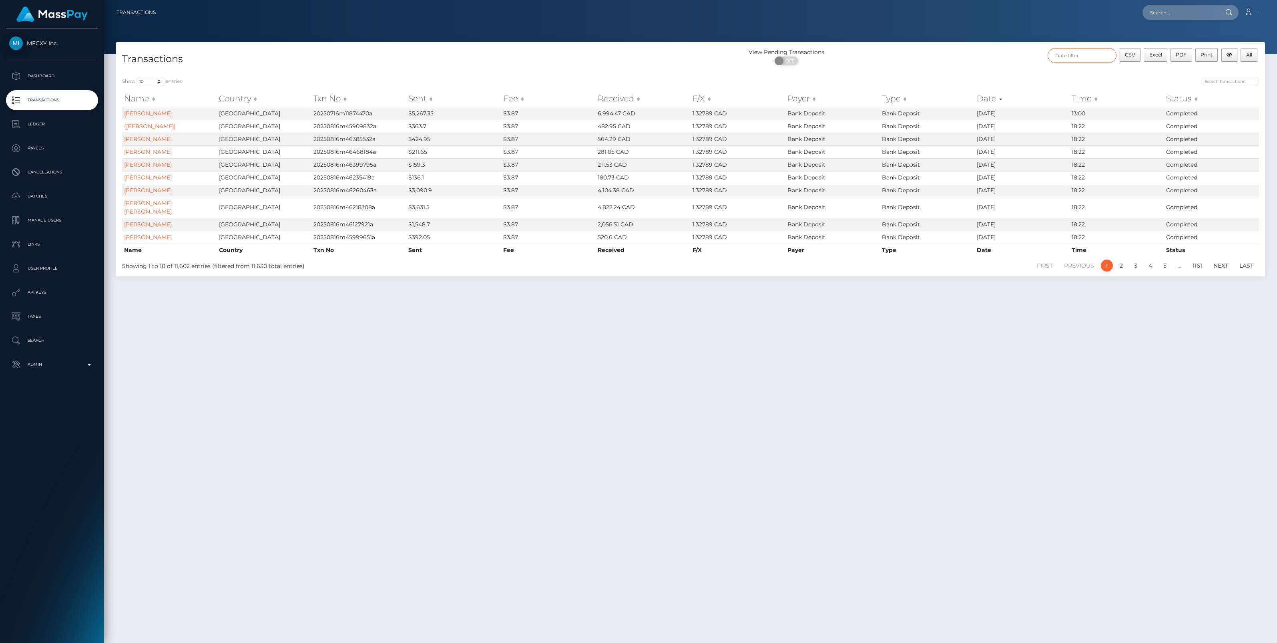
click at [1095, 54] on input "text" at bounding box center [1082, 55] width 69 height 15
click at [1232, 172] on button "Apply" at bounding box center [1229, 173] width 21 height 10
type input "[DATE] - [DATE]"
click at [160, 82] on select "10 25 50 100 250 500 1,000 3,500 All" at bounding box center [151, 81] width 30 height 9
select select "500"
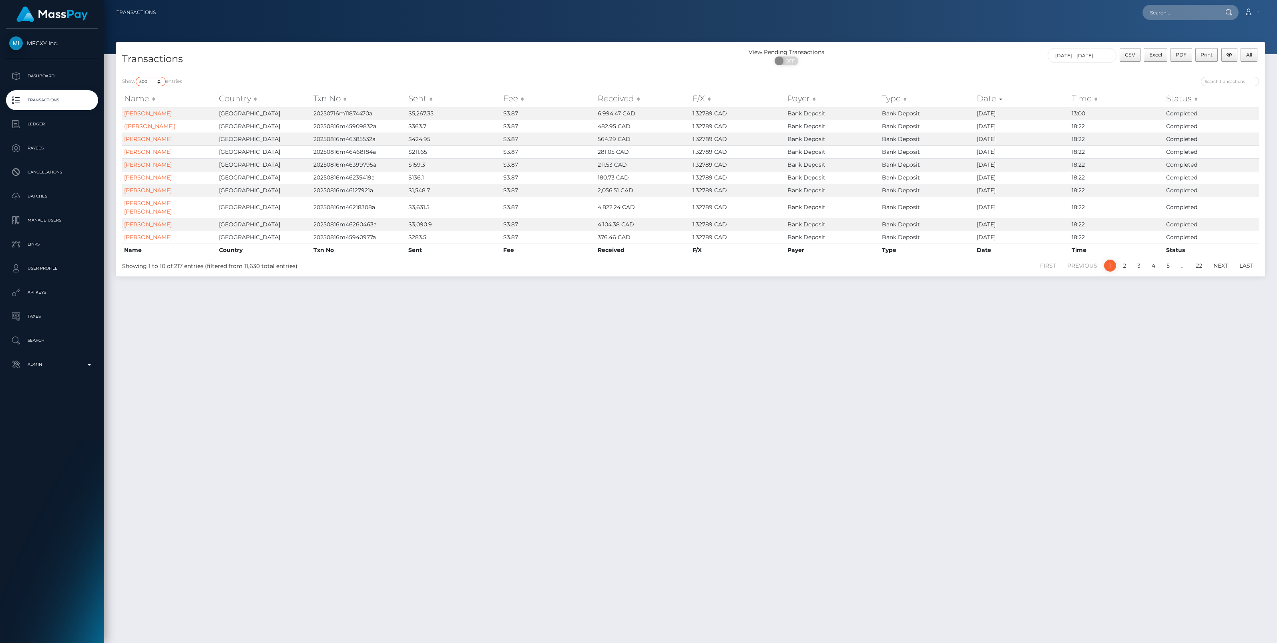
click at [137, 77] on select "10 25 50 100 250 500 1,000 3,500 All" at bounding box center [151, 81] width 30 height 9
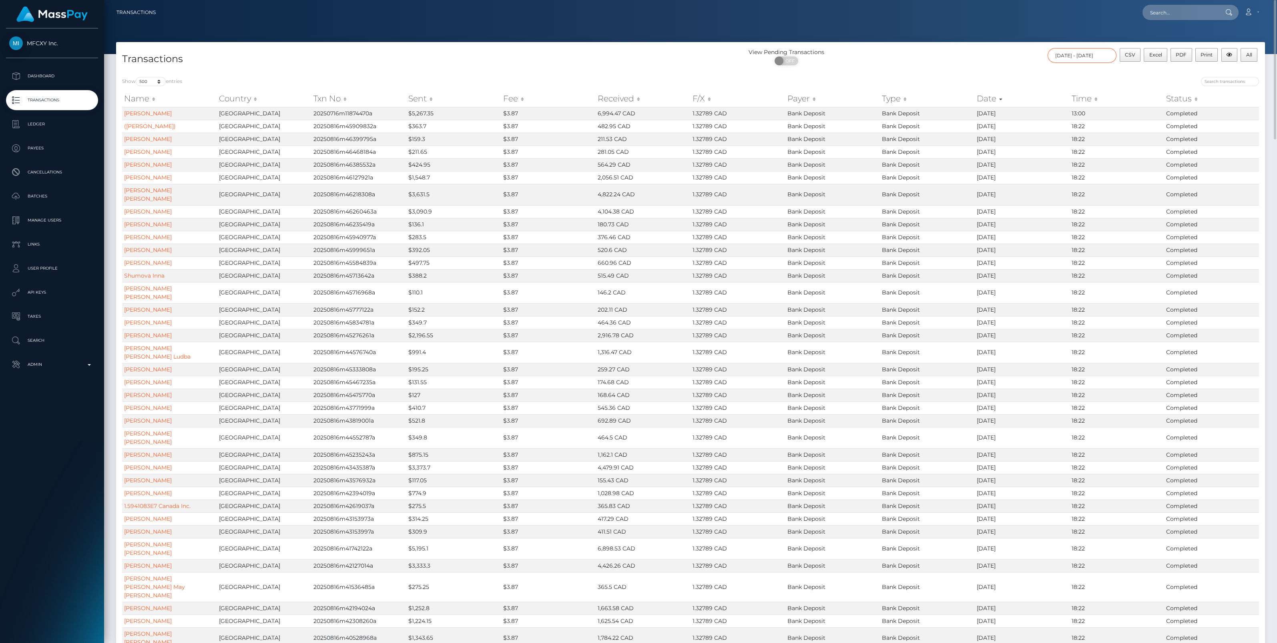
click at [1071, 58] on input "07/23/2025 - 08/26/2025" at bounding box center [1082, 55] width 69 height 15
click at [1163, 56] on span "Excel" at bounding box center [1156, 55] width 13 height 6
click at [1076, 56] on input "07/23/2025 - 08/26/2025" at bounding box center [1082, 55] width 69 height 15
click at [1202, 172] on button "Clear" at bounding box center [1206, 173] width 20 height 10
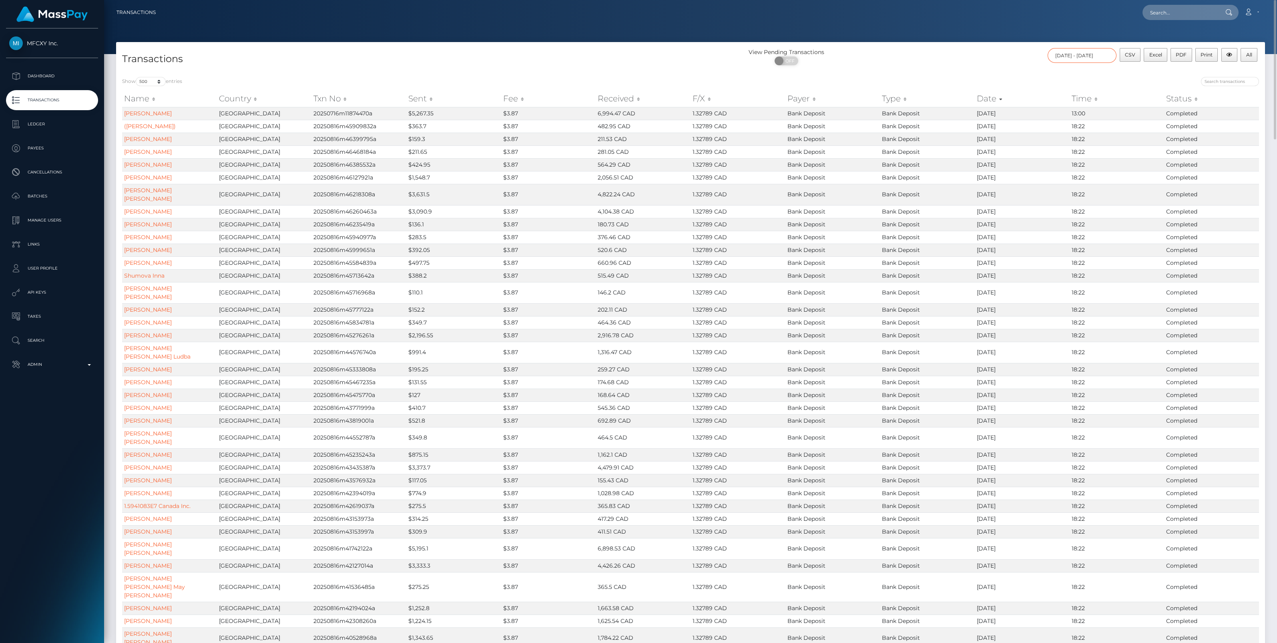
click at [1070, 53] on input "07/23/2025 - 08/26/2025" at bounding box center [1082, 55] width 69 height 15
drag, startPoint x: 1113, startPoint y: 53, endPoint x: 989, endPoint y: 58, distance: 124.6
click at [989, 58] on div "CSV Excel PDF Print All 07/23/2025 - 08/26/2025" at bounding box center [1122, 58] width 288 height 21
click at [1201, 170] on button "Clear" at bounding box center [1206, 173] width 20 height 10
click at [1062, 58] on input "text" at bounding box center [1082, 55] width 69 height 15
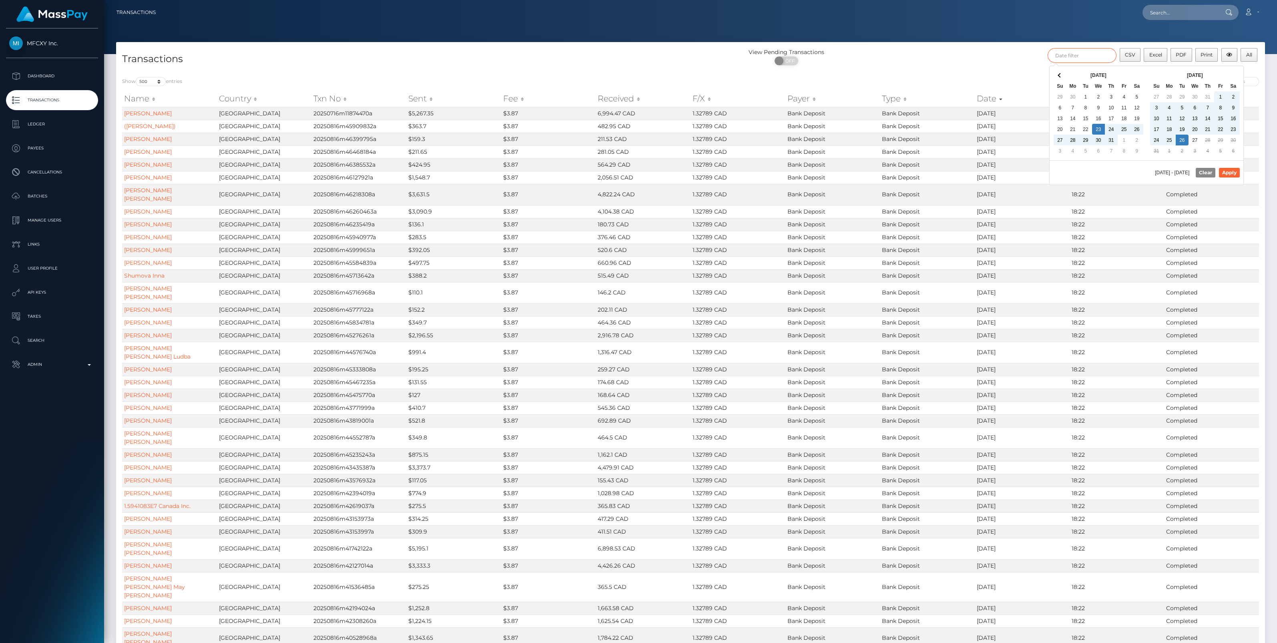
type input "07/02/2025 - 07/24/2025"
click at [1224, 169] on button "Apply" at bounding box center [1229, 173] width 21 height 10
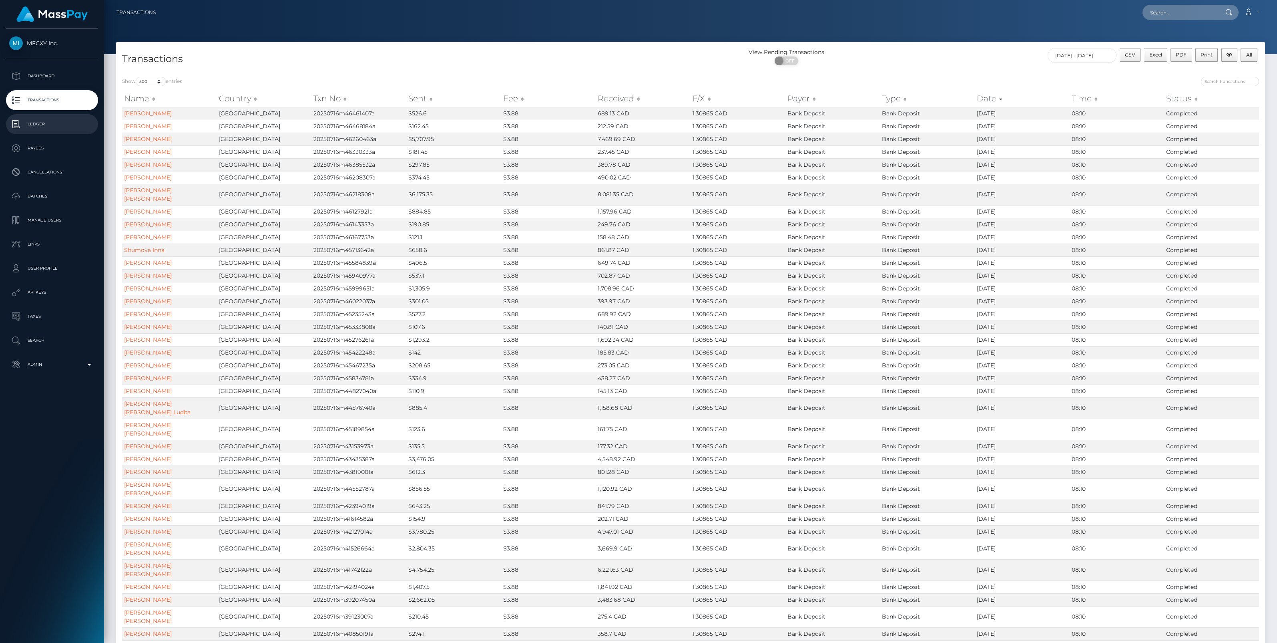
click at [31, 133] on link "Ledger" at bounding box center [52, 124] width 92 height 20
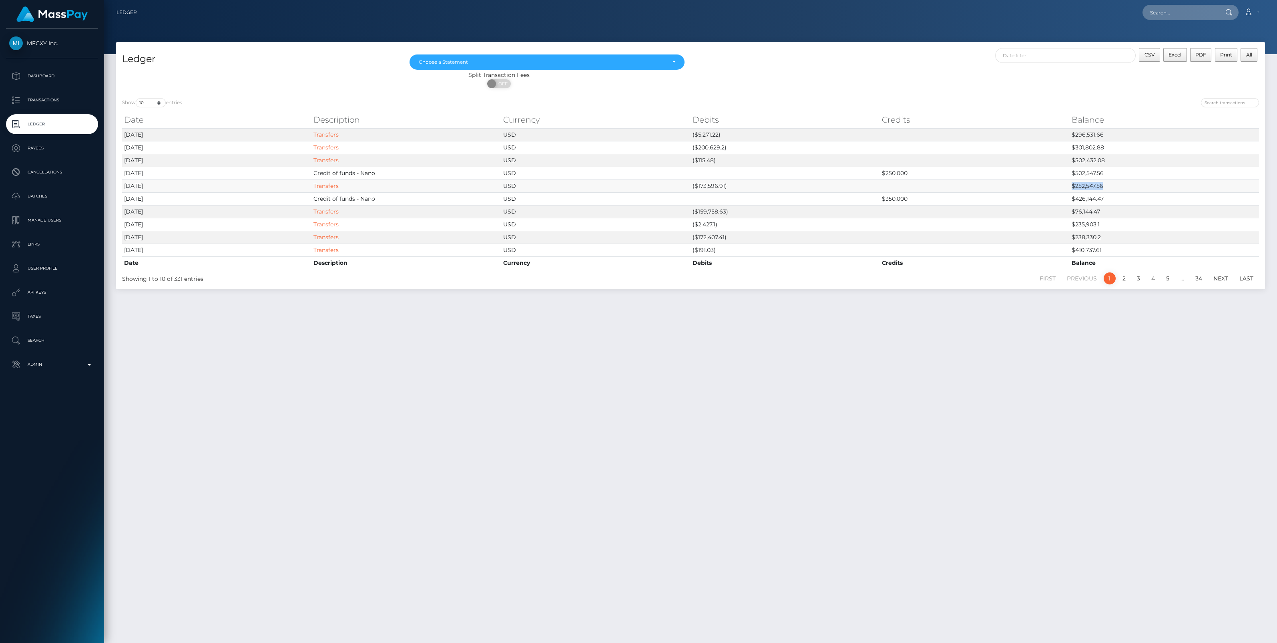
drag, startPoint x: 1111, startPoint y: 187, endPoint x: 780, endPoint y: 188, distance: 331.2
click at [780, 188] on tr "[DATE] Transfers USD ($173,596.91) $252,547.56" at bounding box center [690, 185] width 1137 height 13
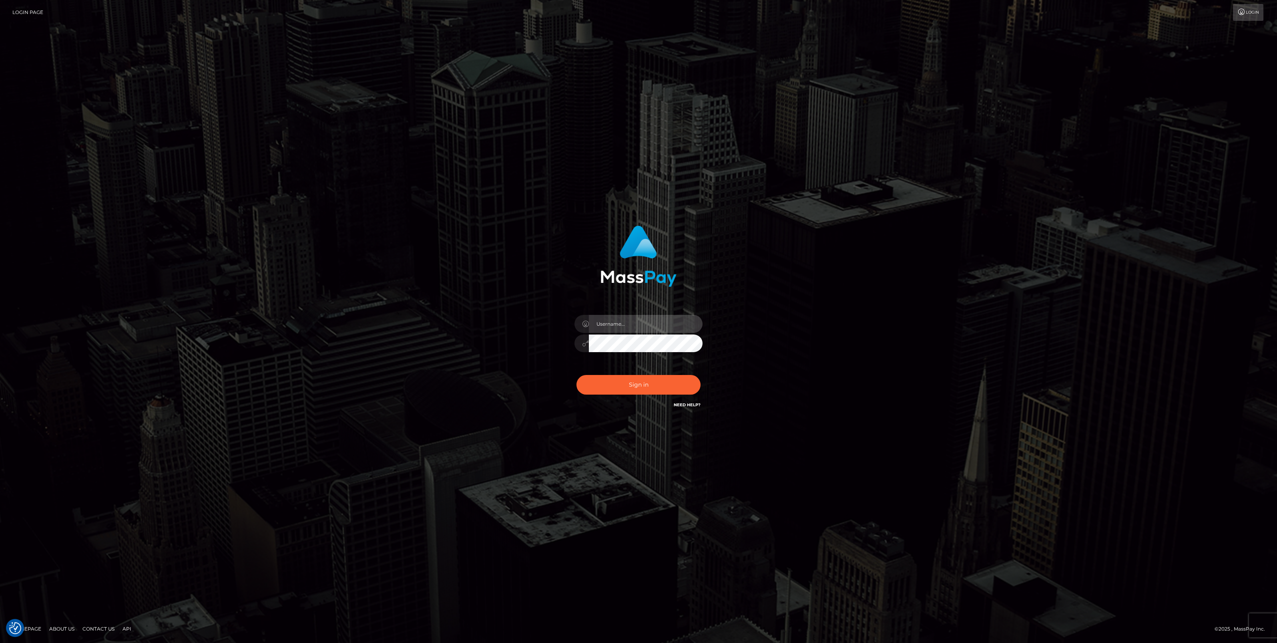
type input "bengreen"
click at [601, 393] on div "Sign in Need Help?" at bounding box center [639, 388] width 140 height 36
type input "bengreen"
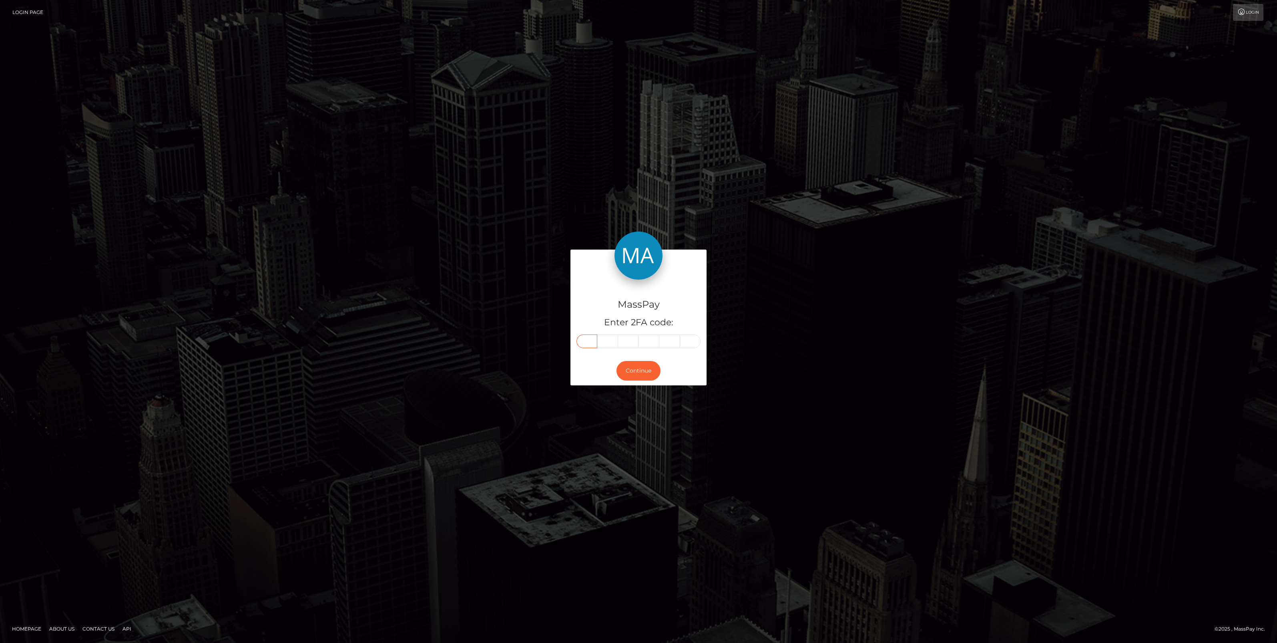
paste input "0"
type input "0"
type input "1"
type input "6"
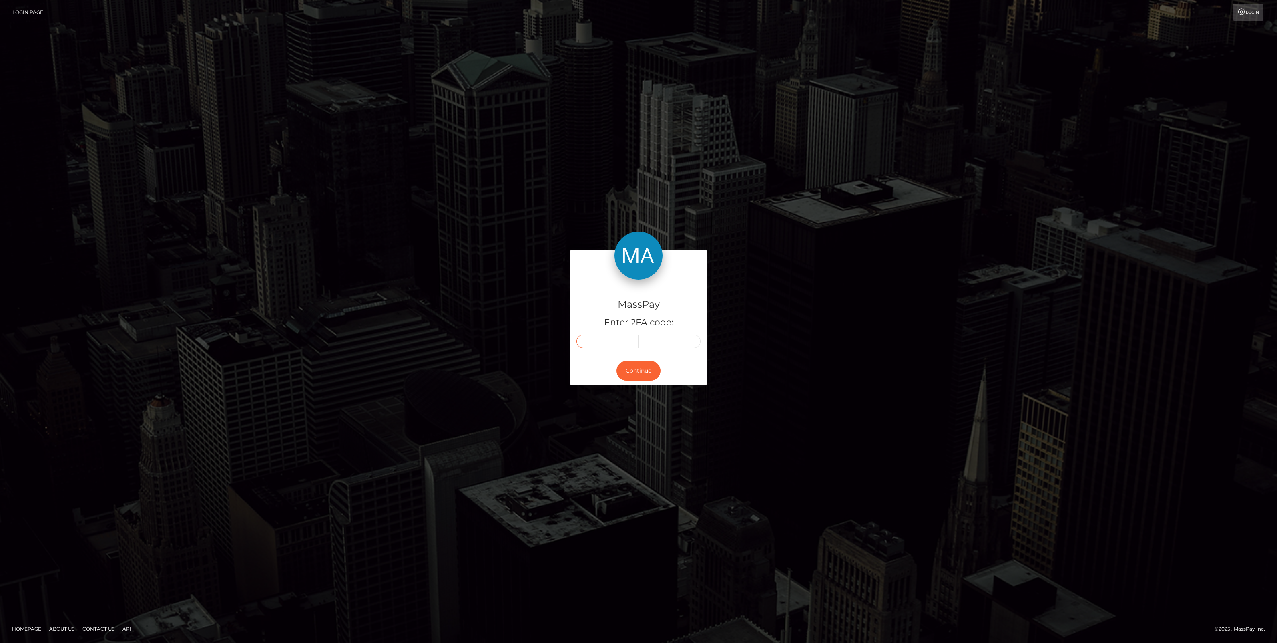
type input "1"
type input "4"
click at [631, 379] on button "Continue" at bounding box center [639, 371] width 44 height 20
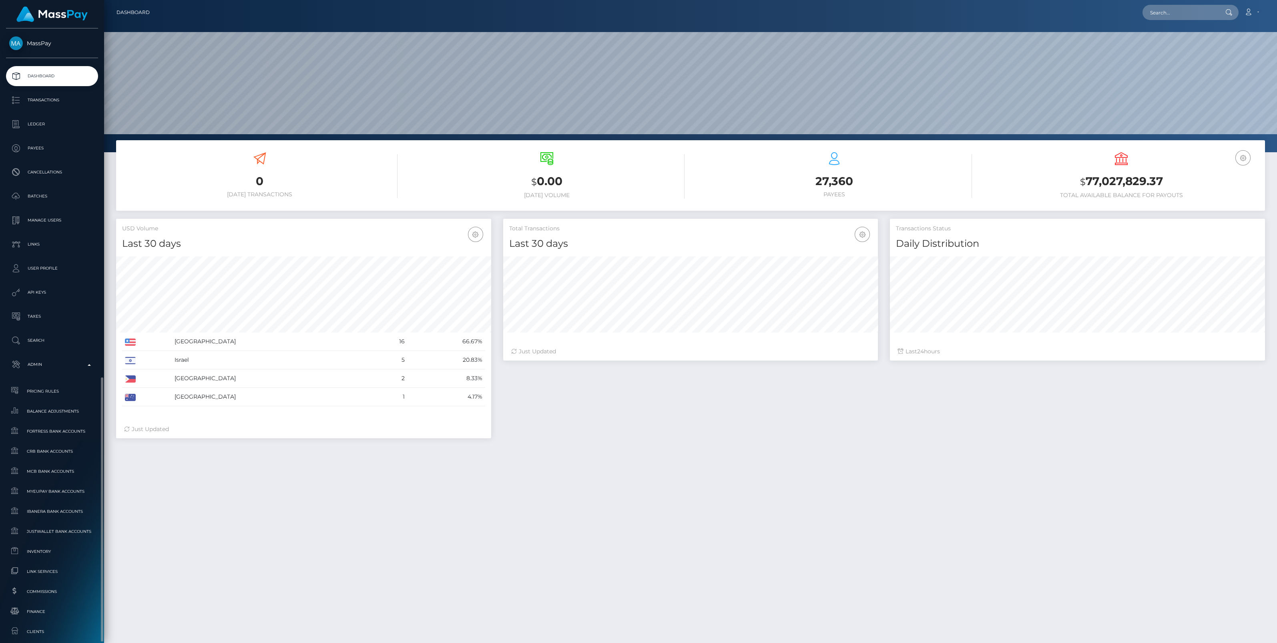
scroll to position [142, 375]
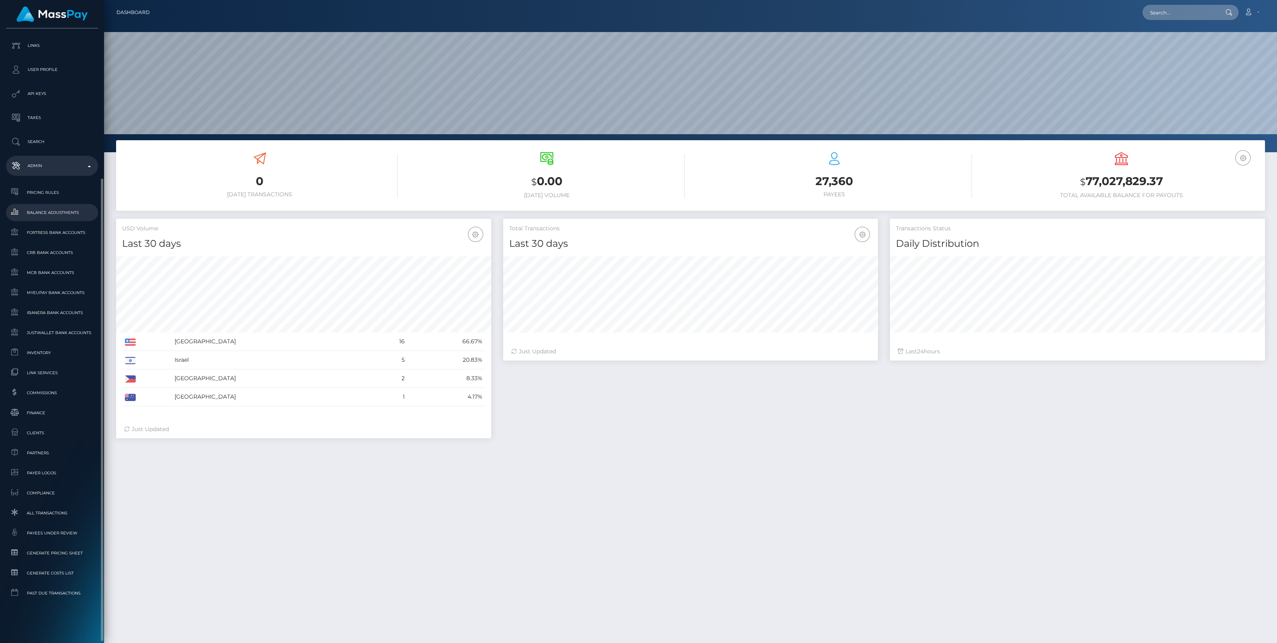
click at [54, 215] on span "Balance Adjustments" at bounding box center [52, 212] width 86 height 9
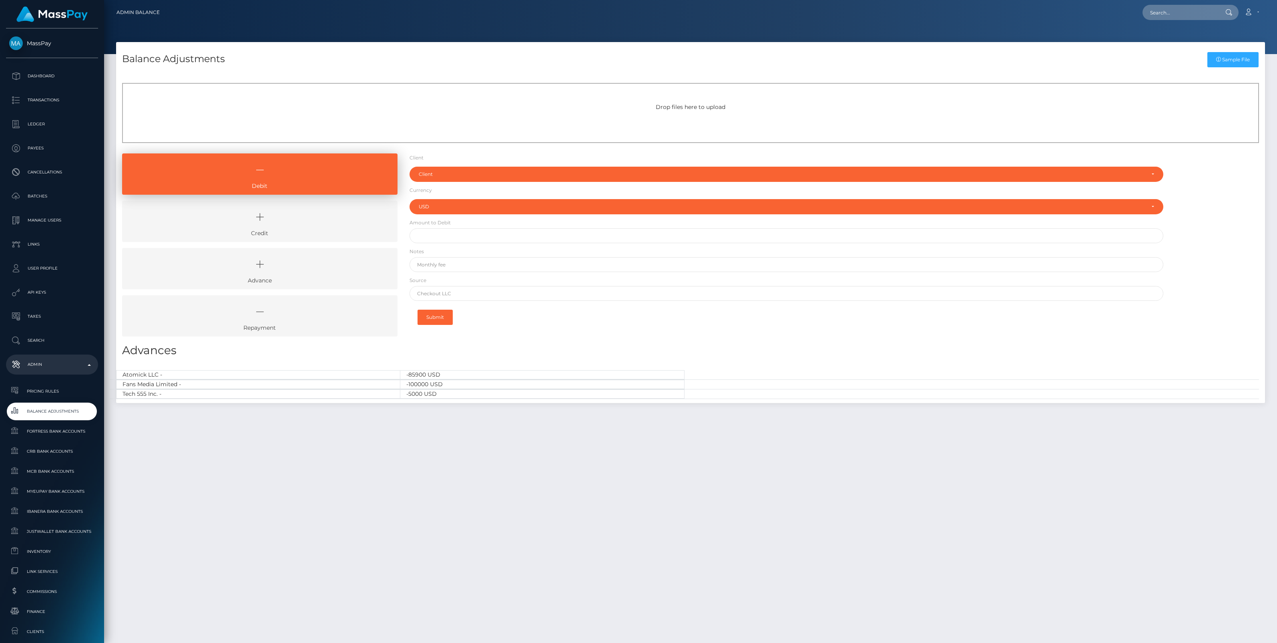
select select "USD"
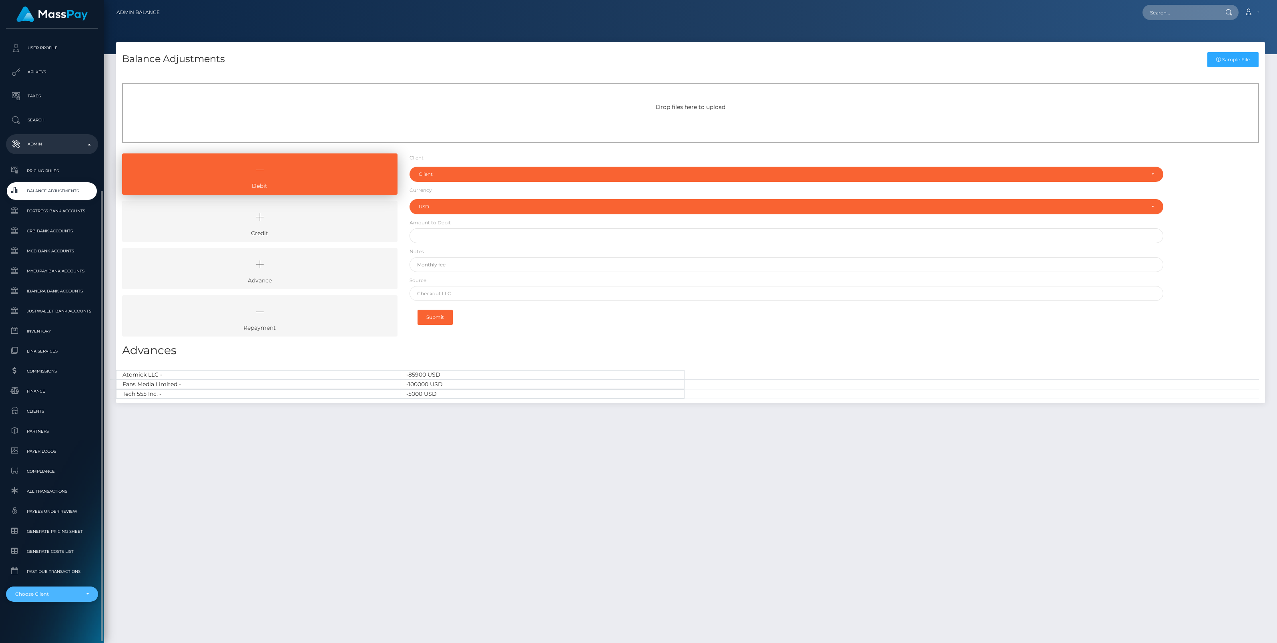
click at [69, 599] on div "Choose Client" at bounding box center [52, 593] width 92 height 15
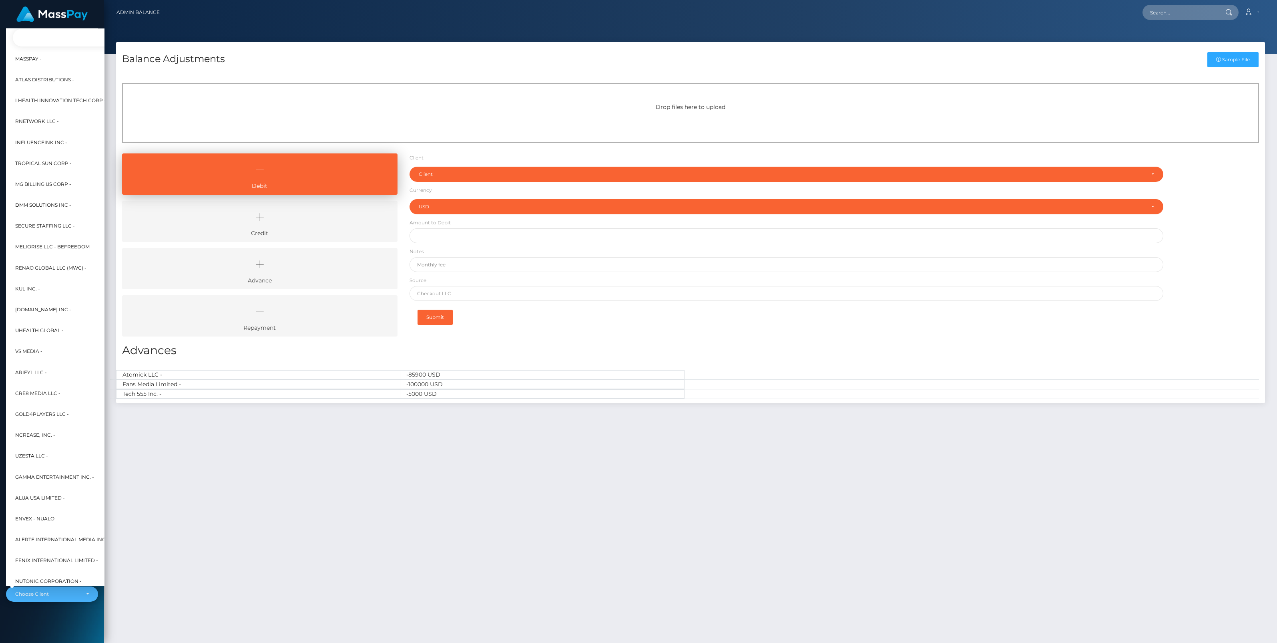
scroll to position [0, 9]
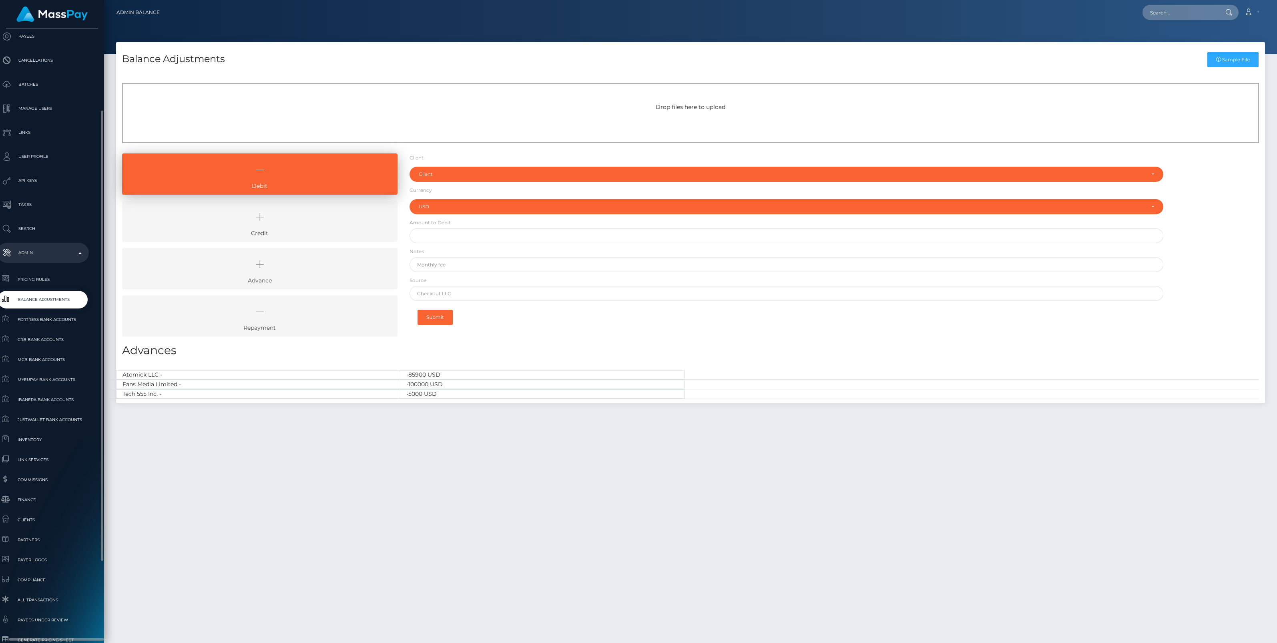
type input "ICF"
select select "49"
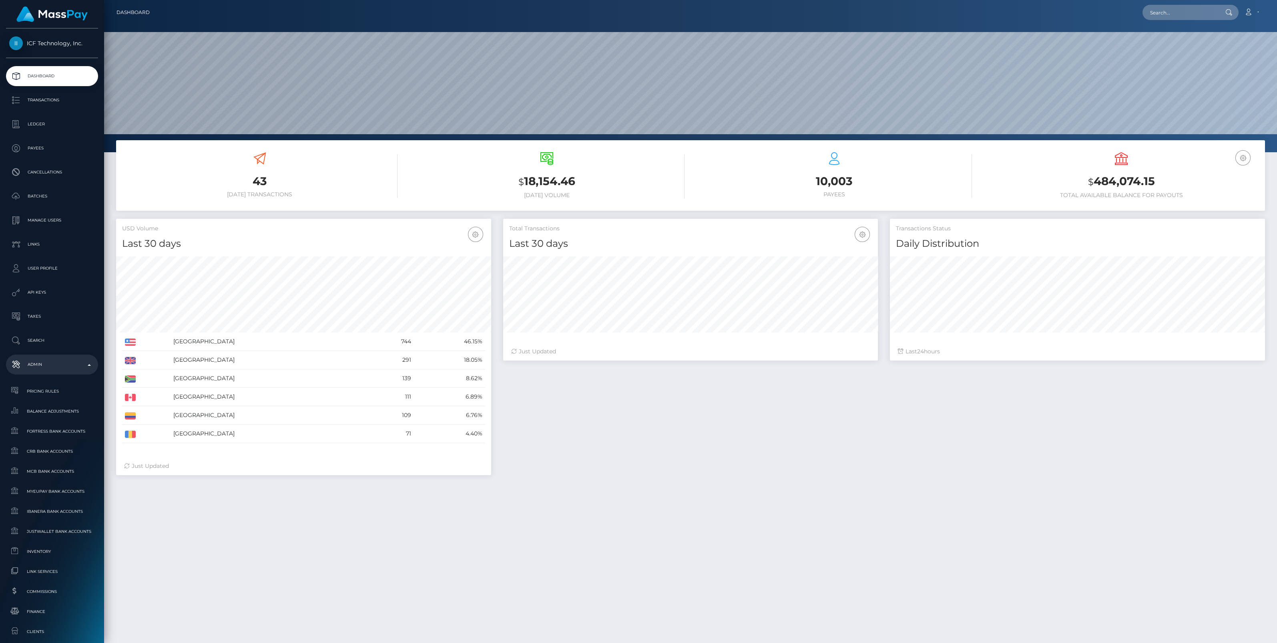
scroll to position [142, 375]
click at [82, 94] on link "Transactions" at bounding box center [52, 100] width 92 height 20
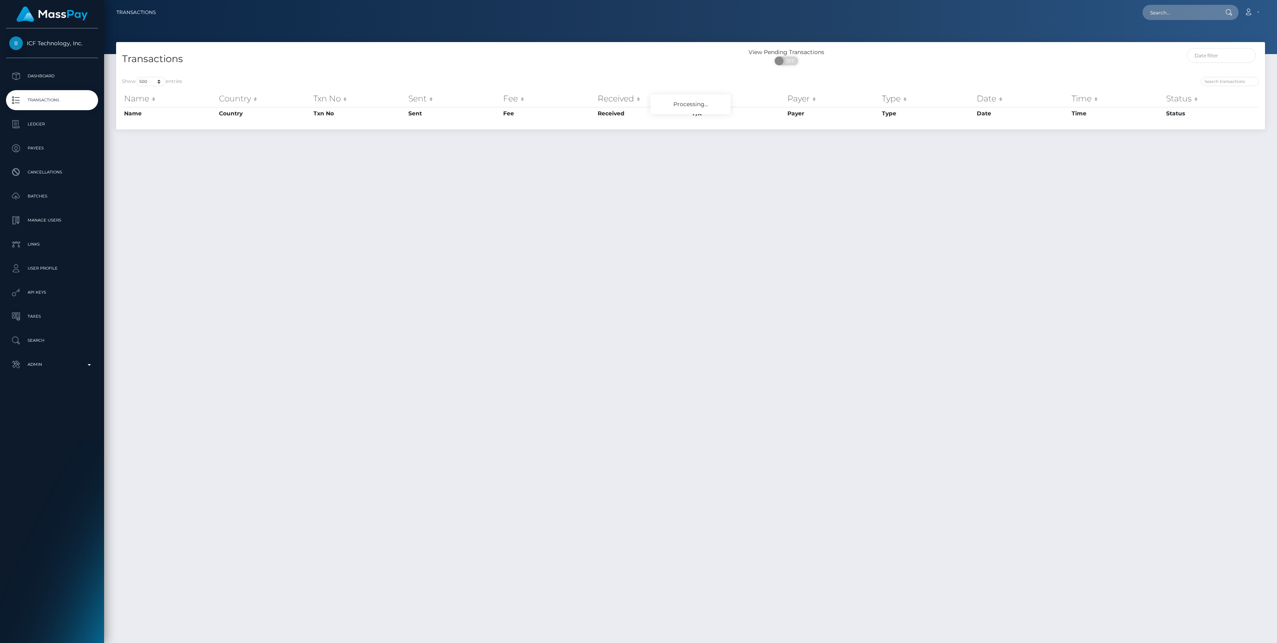
select select "500"
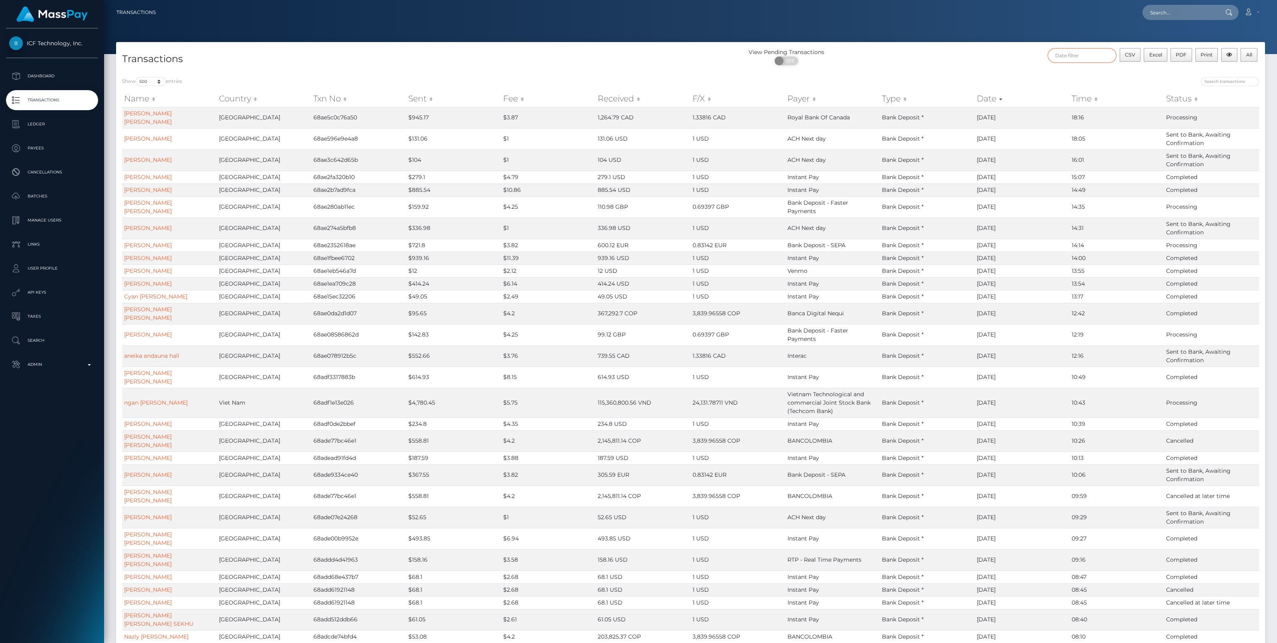
click at [1100, 49] on input "text" at bounding box center [1082, 55] width 69 height 15
click at [1238, 172] on button "Apply" at bounding box center [1229, 173] width 21 height 10
type input "[DATE] - [DATE]"
click at [161, 82] on select "10 25 50 100 250 500 1,000 3,500 All" at bounding box center [151, 81] width 30 height 9
select select "-1"
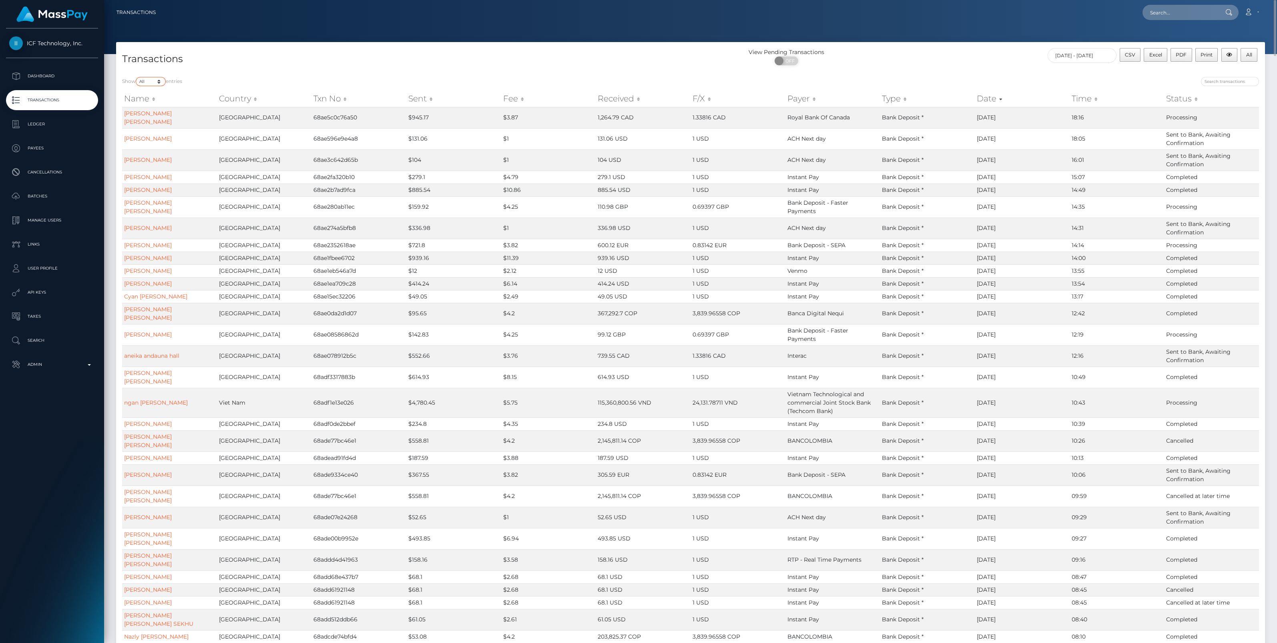
click at [137, 77] on select "10 25 50 100 250 500 1,000 3,500 All" at bounding box center [151, 81] width 30 height 9
click at [1165, 49] on button "Excel" at bounding box center [1156, 55] width 24 height 14
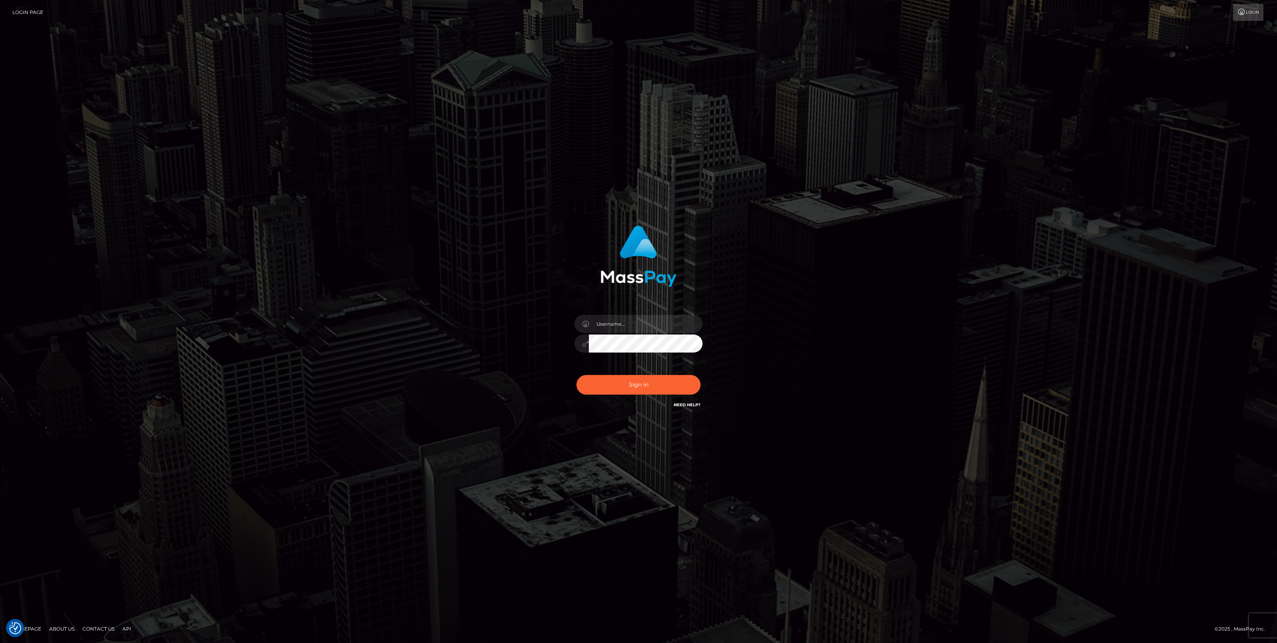
checkbox input "true"
